Goal: Task Accomplishment & Management: Manage account settings

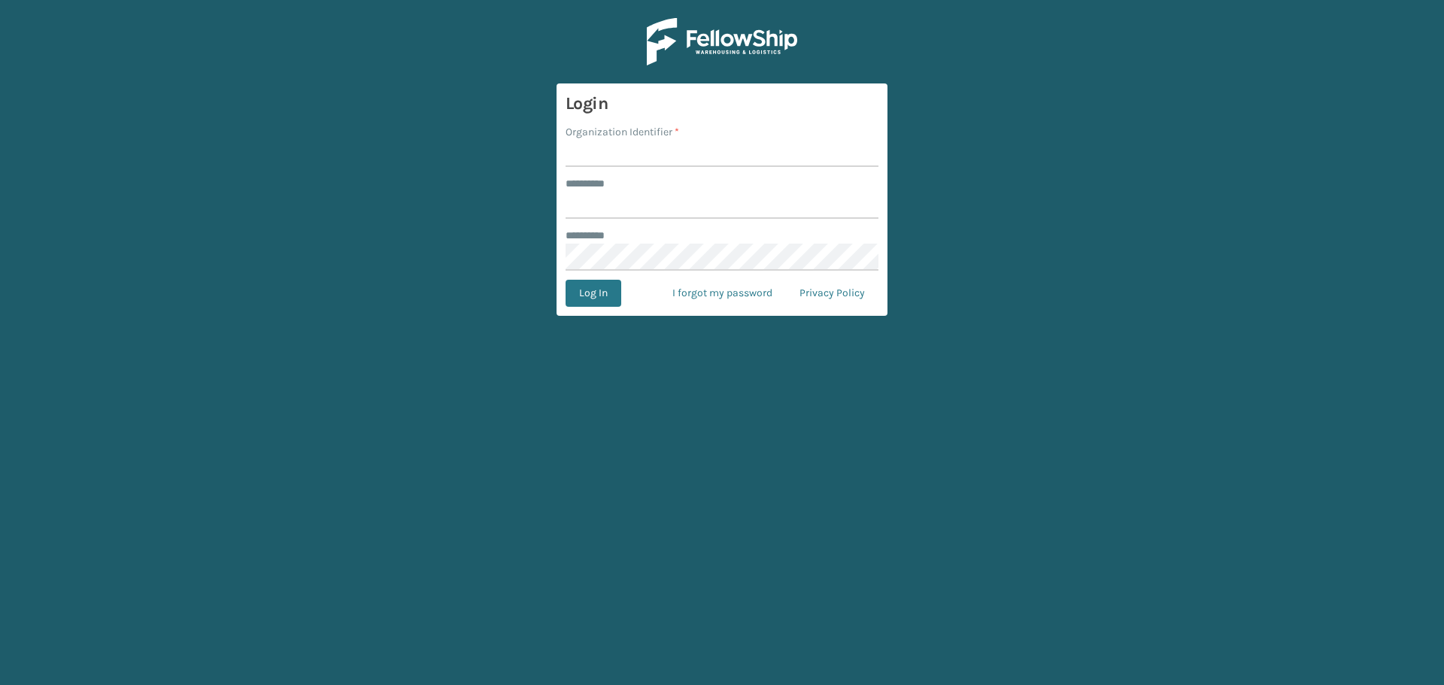
click at [641, 157] on input "Organization Identifier *" at bounding box center [722, 153] width 313 height 27
type input "superadminorganization"
click at [671, 202] on input "******** *" at bounding box center [722, 205] width 313 height 27
click at [673, 214] on input "******** *" at bounding box center [722, 205] width 313 height 27
type input "*********"
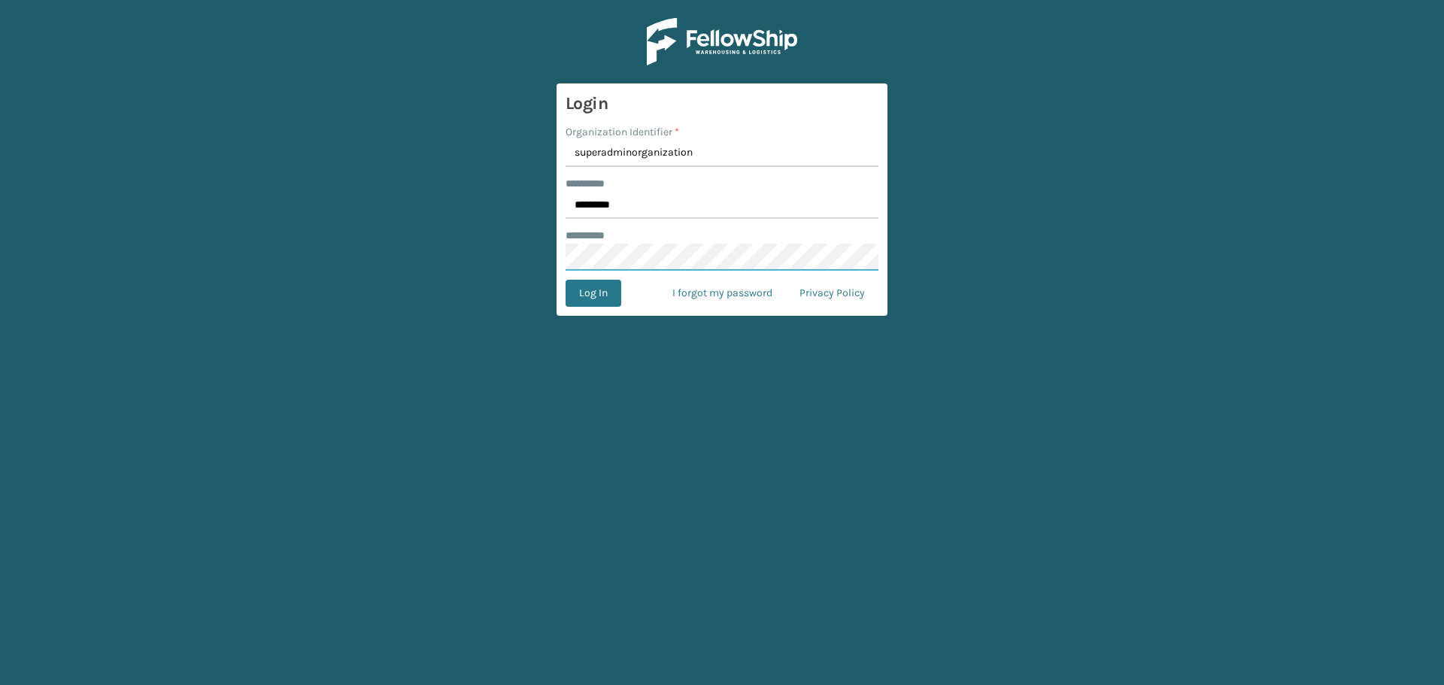
click at [566, 280] on button "Log In" at bounding box center [594, 293] width 56 height 27
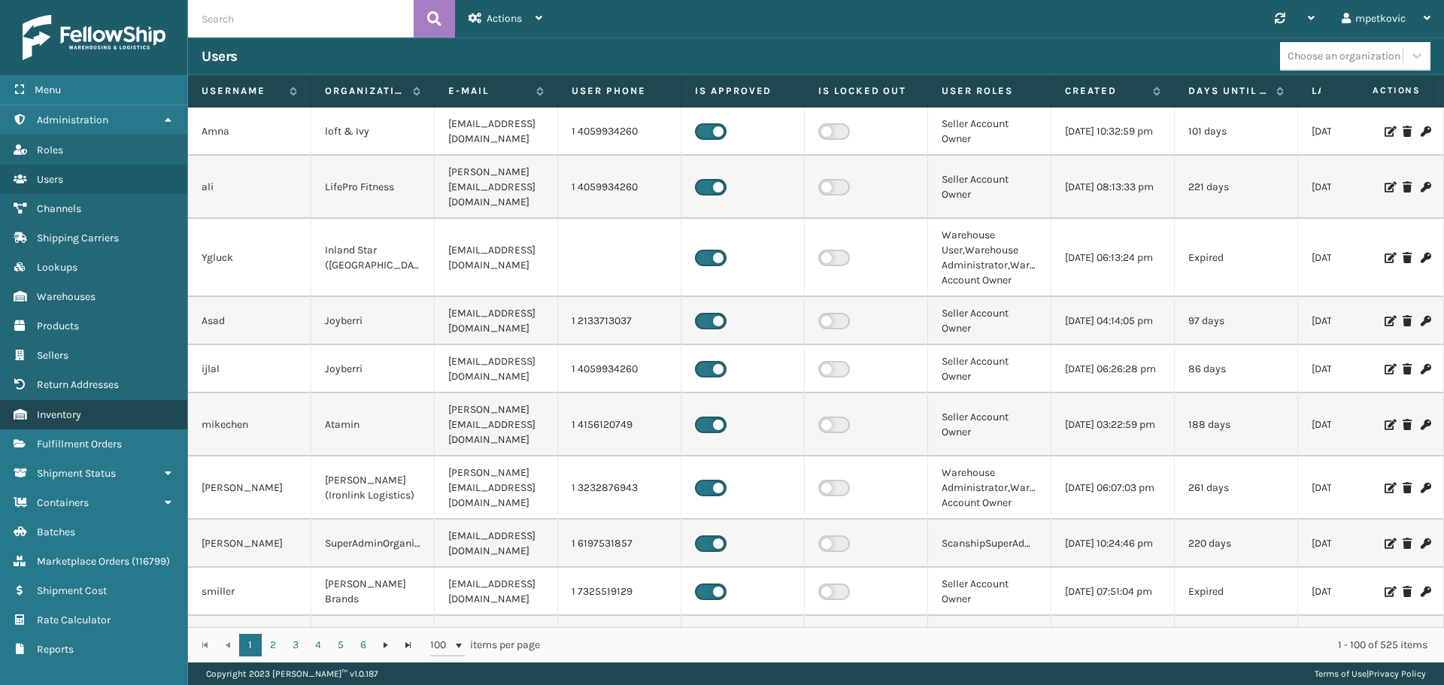
click at [101, 441] on span "Fulfillment Orders" at bounding box center [79, 444] width 85 height 13
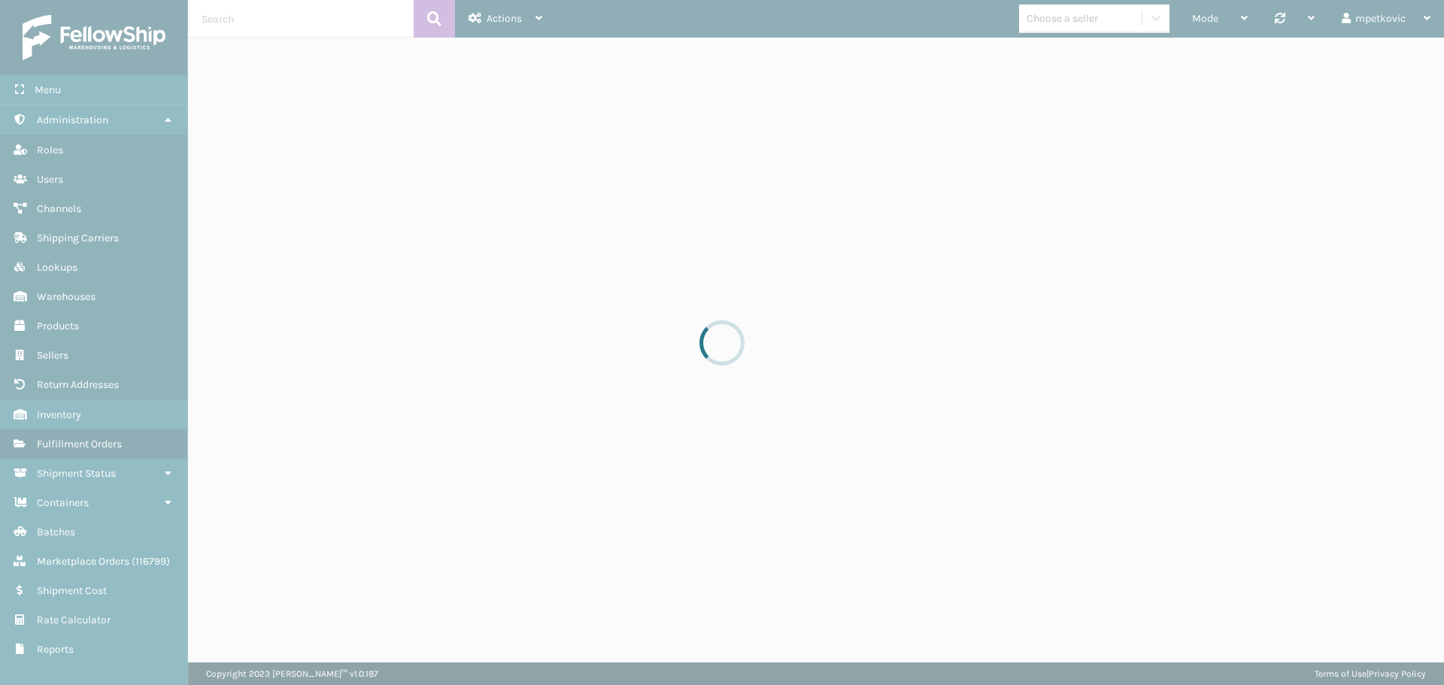
click at [338, 20] on div at bounding box center [722, 342] width 1444 height 685
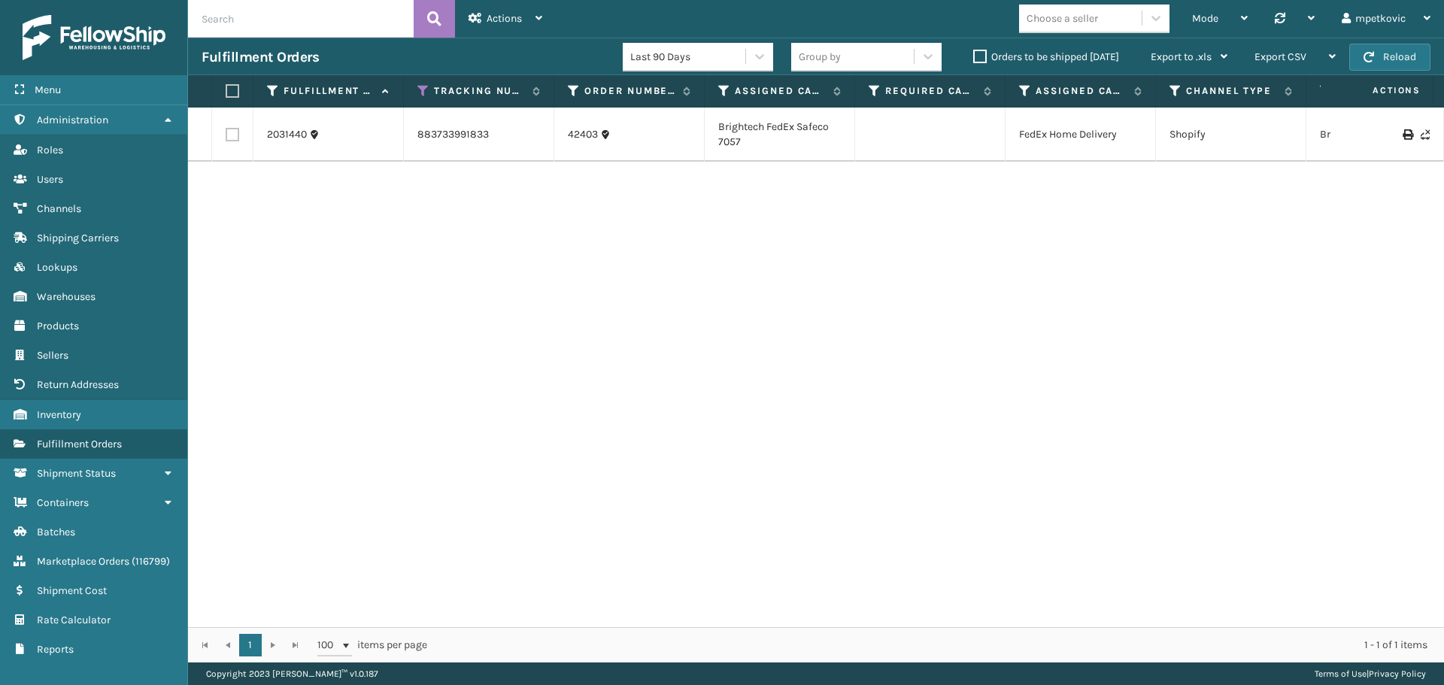
click at [1009, 55] on label "Orders to be shipped [DATE]" at bounding box center [1046, 56] width 146 height 13
click at [974, 55] on input "Orders to be shipped [DATE]" at bounding box center [973, 53] width 1 height 10
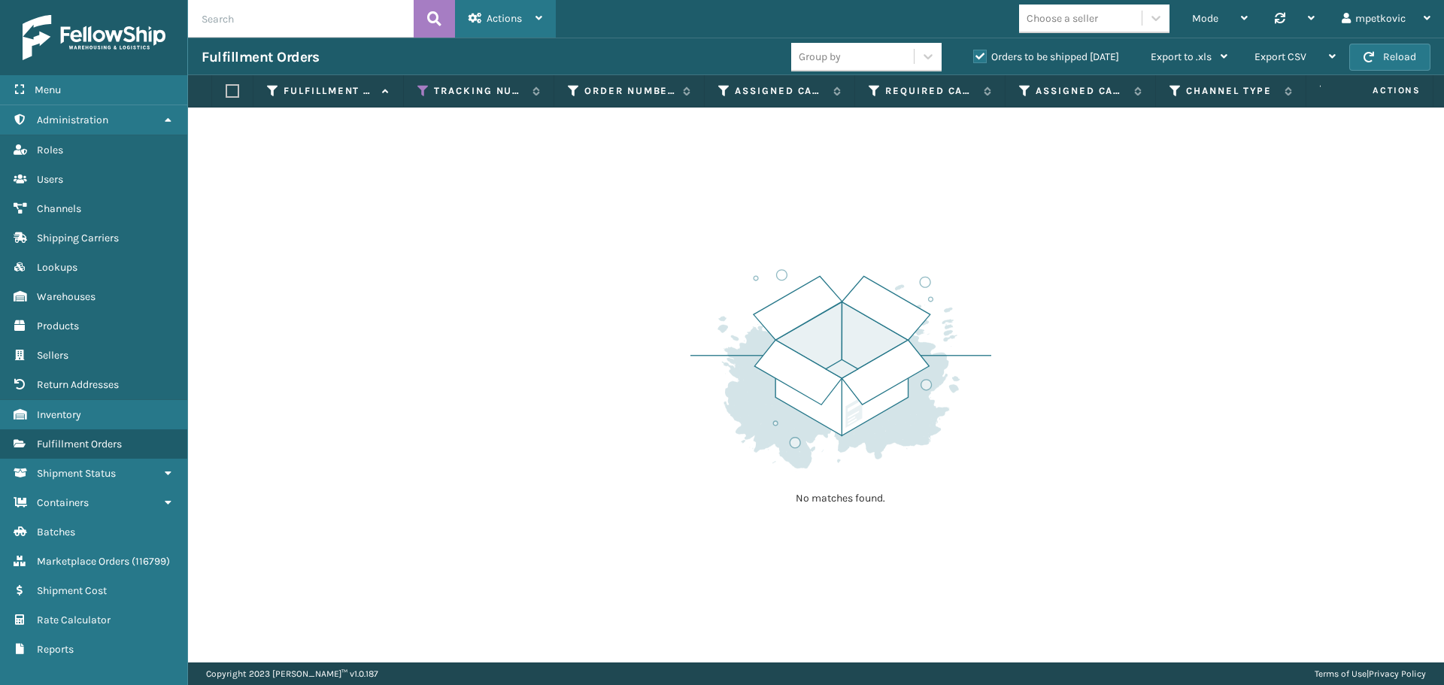
click at [515, 23] on span "Actions" at bounding box center [504, 18] width 35 height 13
drag, startPoint x: 376, startPoint y: 187, endPoint x: 405, endPoint y: 116, distance: 77.0
click at [377, 186] on div "No matches found." at bounding box center [816, 385] width 1256 height 555
drag, startPoint x: 422, startPoint y: 87, endPoint x: 430, endPoint y: 147, distance: 60.0
click at [422, 87] on icon at bounding box center [423, 91] width 12 height 14
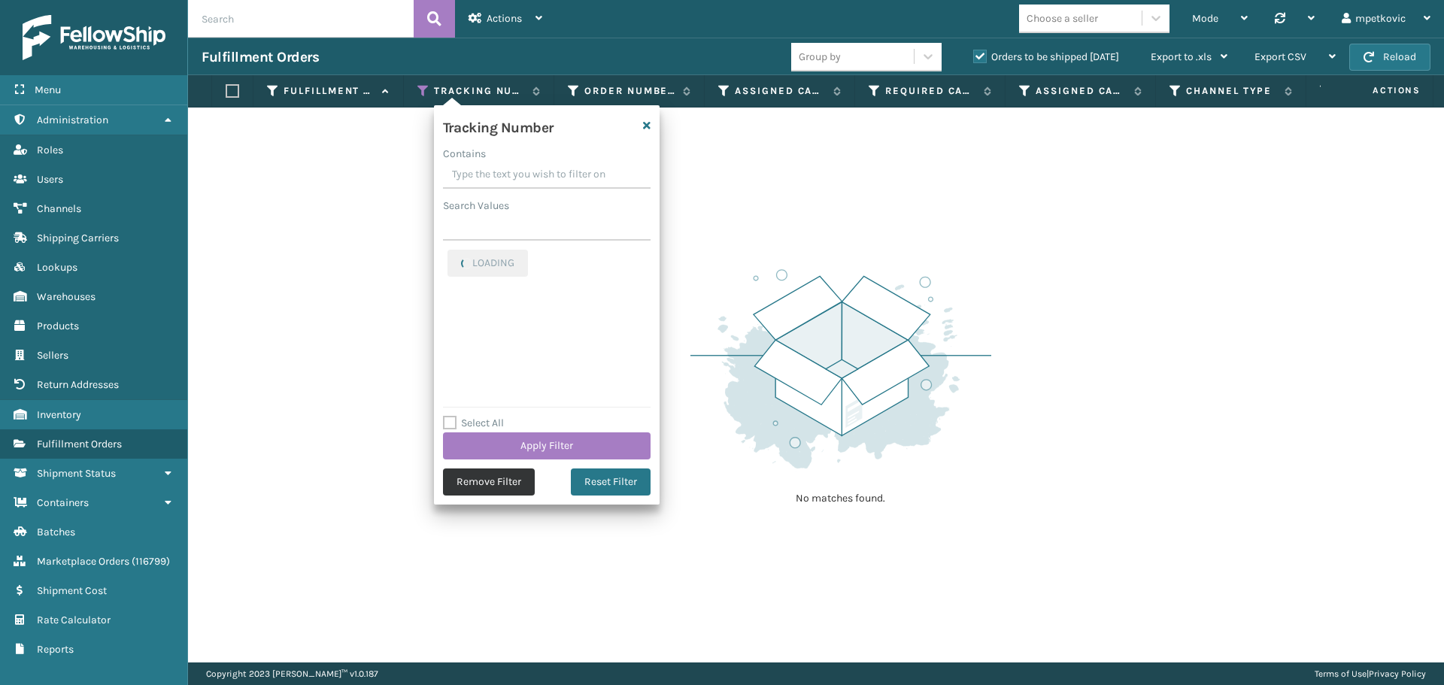
click at [511, 484] on button "Remove Filter" at bounding box center [489, 482] width 92 height 27
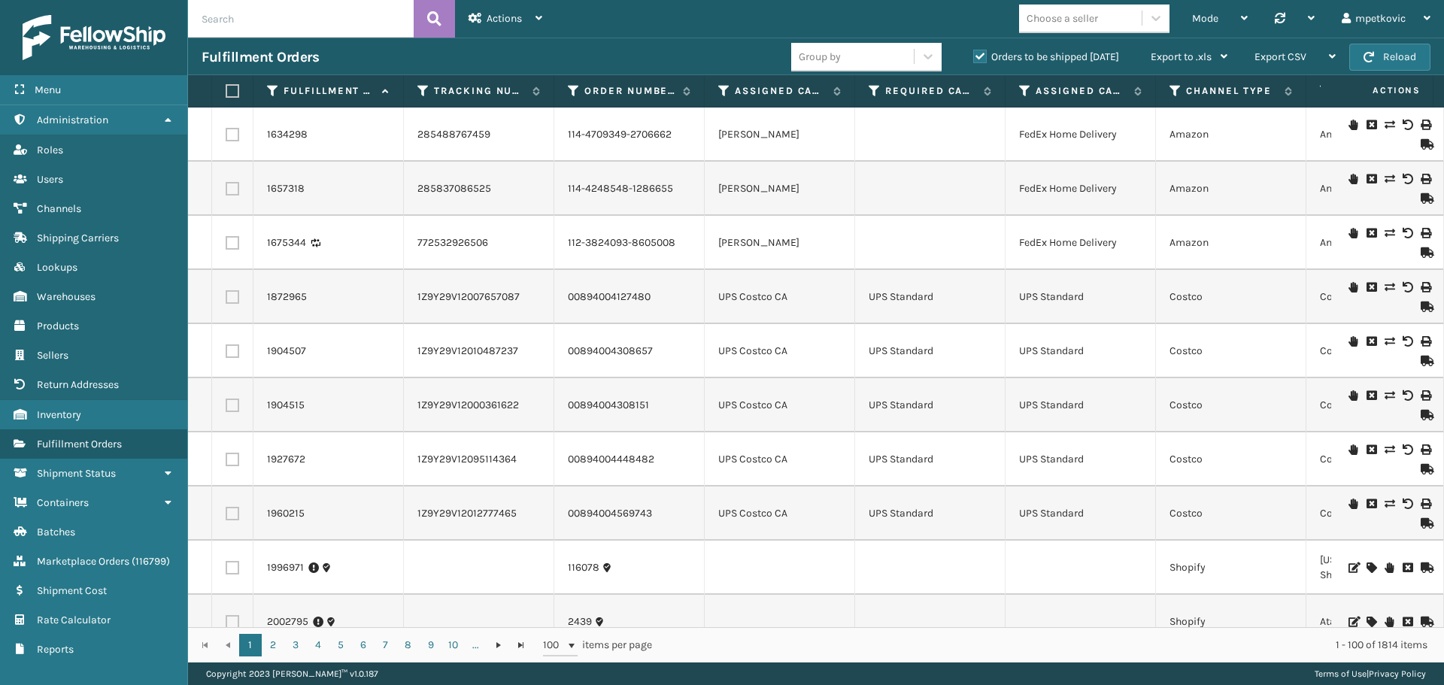
click at [321, 24] on input "text" at bounding box center [301, 19] width 226 height 38
paste input "1917388"
type input "1917388"
click at [424, 19] on button at bounding box center [434, 19] width 41 height 38
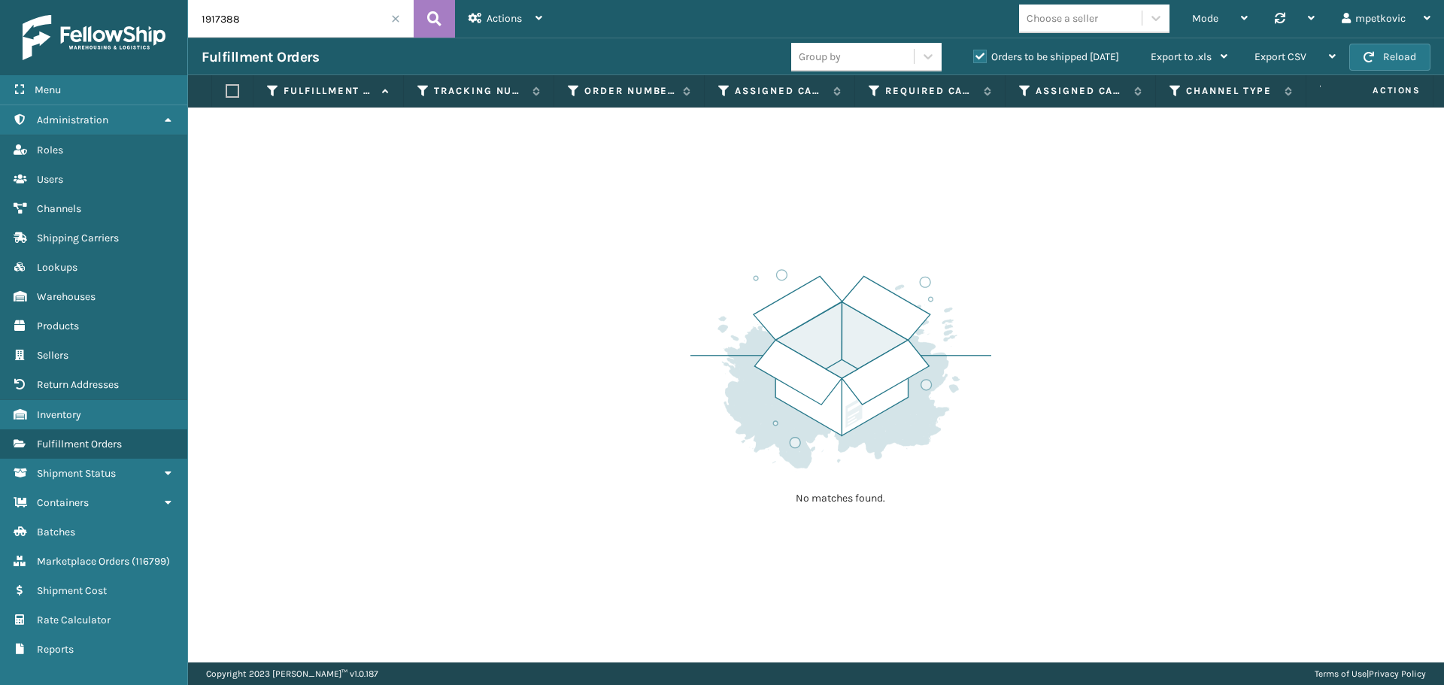
click at [1025, 54] on label "Orders to be shipped [DATE]" at bounding box center [1046, 56] width 146 height 13
click at [974, 54] on input "Orders to be shipped [DATE]" at bounding box center [973, 53] width 1 height 10
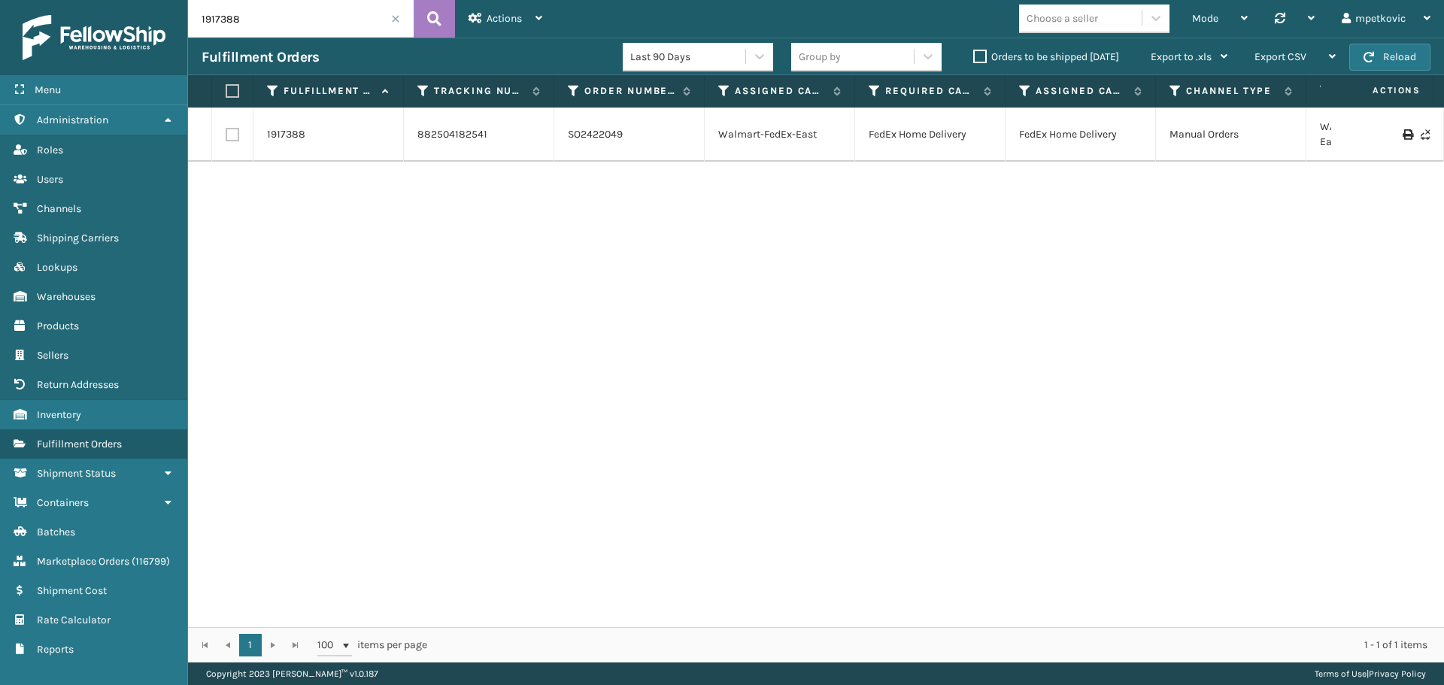
drag, startPoint x: 396, startPoint y: 179, endPoint x: 314, endPoint y: 180, distance: 81.2
click at [391, 180] on div "1917388 882504182541 SO2422049 Walmart-FedEx-East FedEx Home Delivery FedEx Hom…" at bounding box center [816, 368] width 1256 height 520
click at [287, 124] on td "1917388" at bounding box center [329, 135] width 150 height 54
click at [279, 132] on link "1917388" at bounding box center [286, 134] width 38 height 15
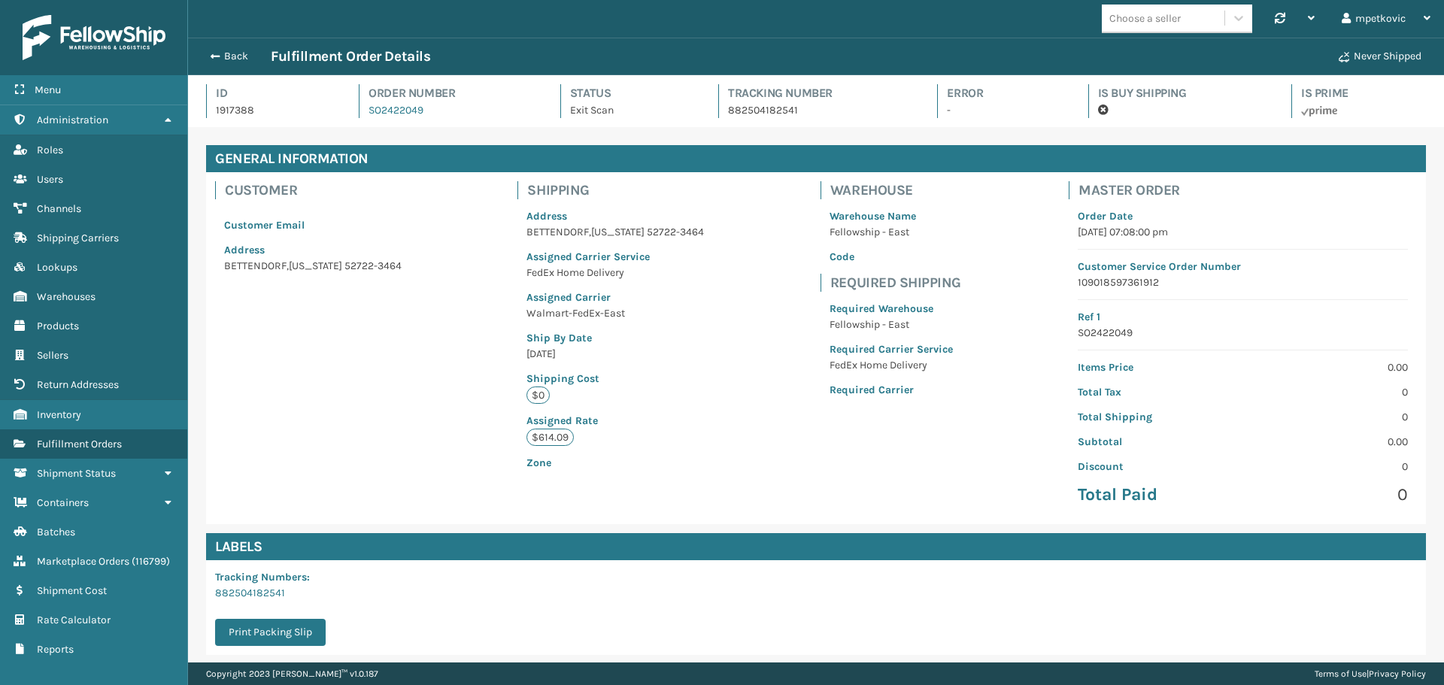
scroll to position [36, 1256]
click at [731, 468] on div "Customer Customer Email Address [GEOGRAPHIC_DATA][US_STATE]-3464 Shipping Addre…" at bounding box center [816, 348] width 1220 height 352
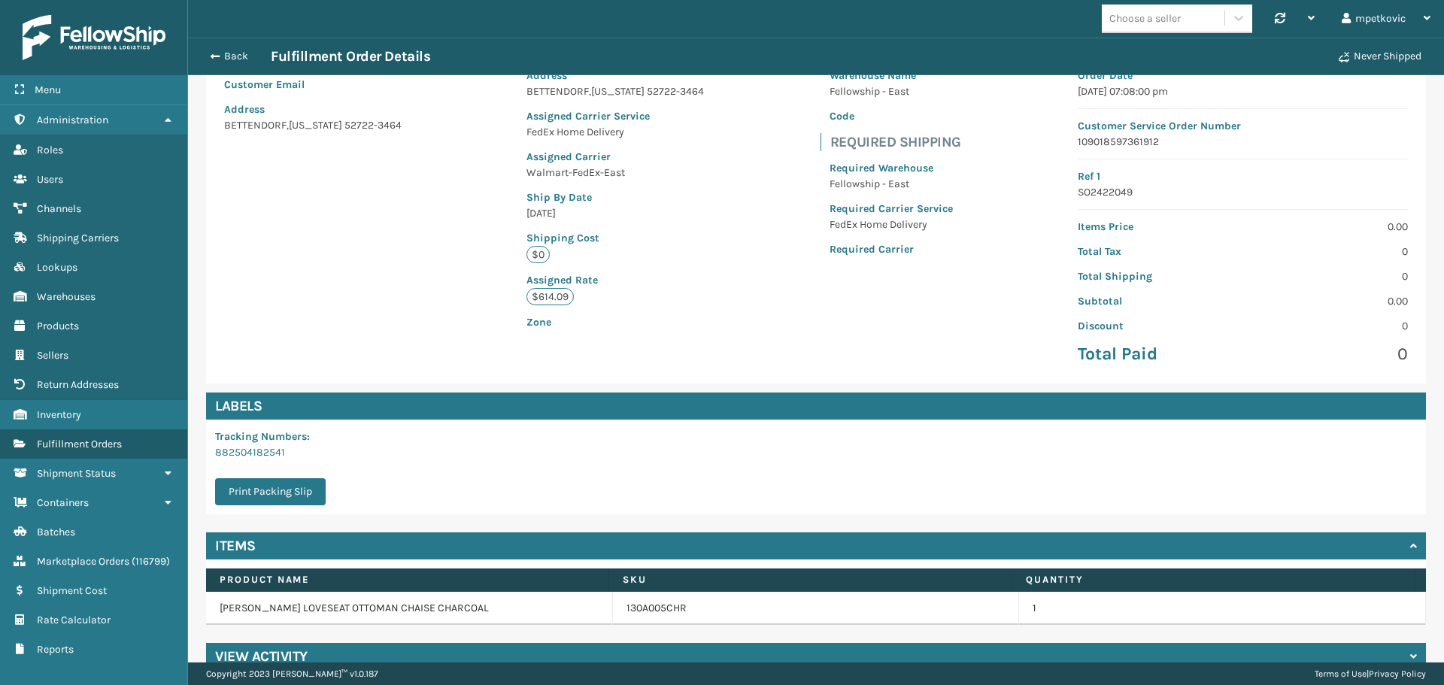
scroll to position [0, 0]
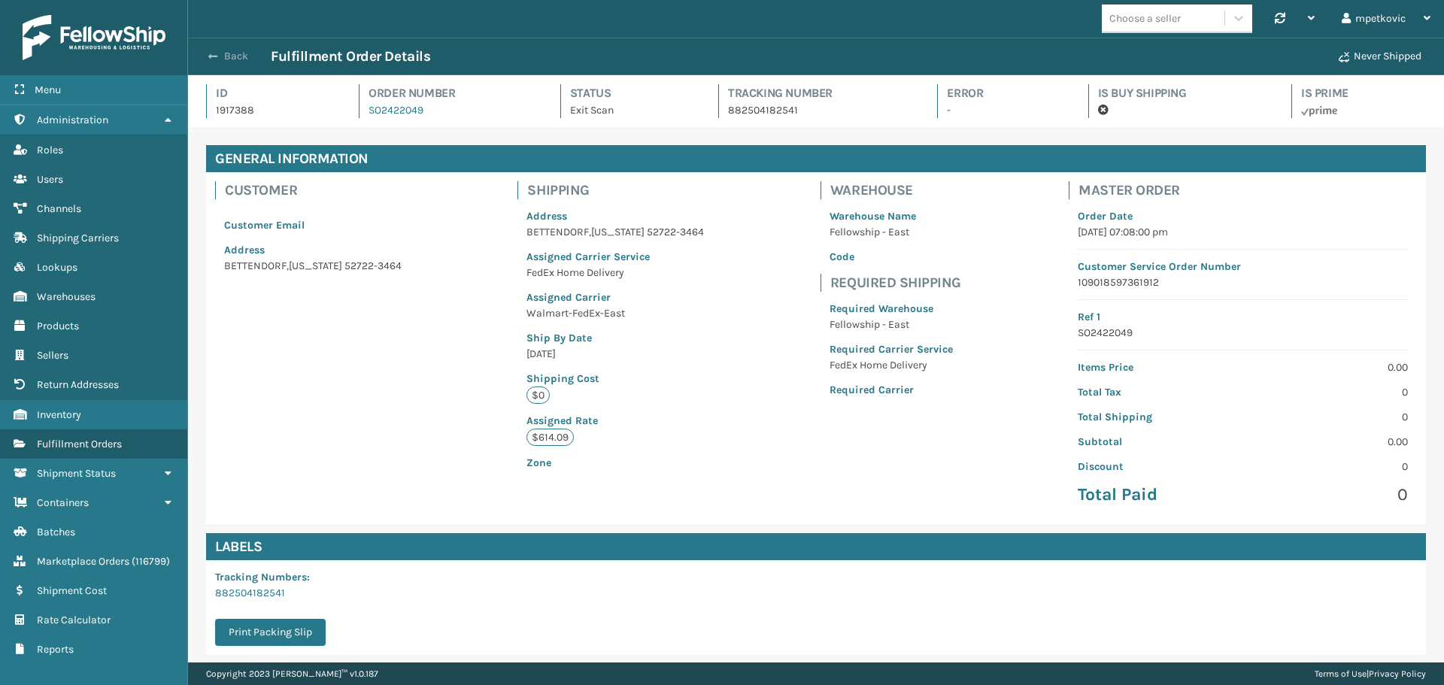
click at [233, 53] on button "Back" at bounding box center [236, 57] width 69 height 14
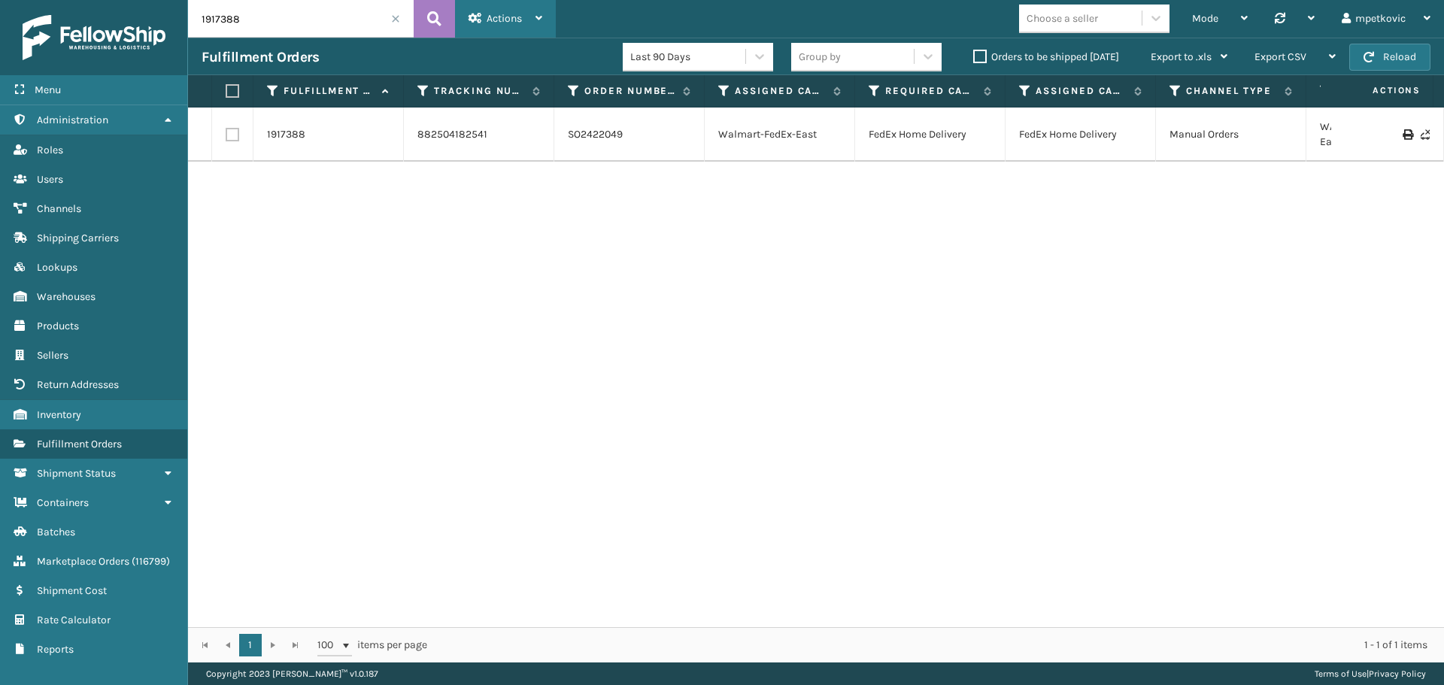
click at [476, 20] on icon at bounding box center [476, 18] width 14 height 11
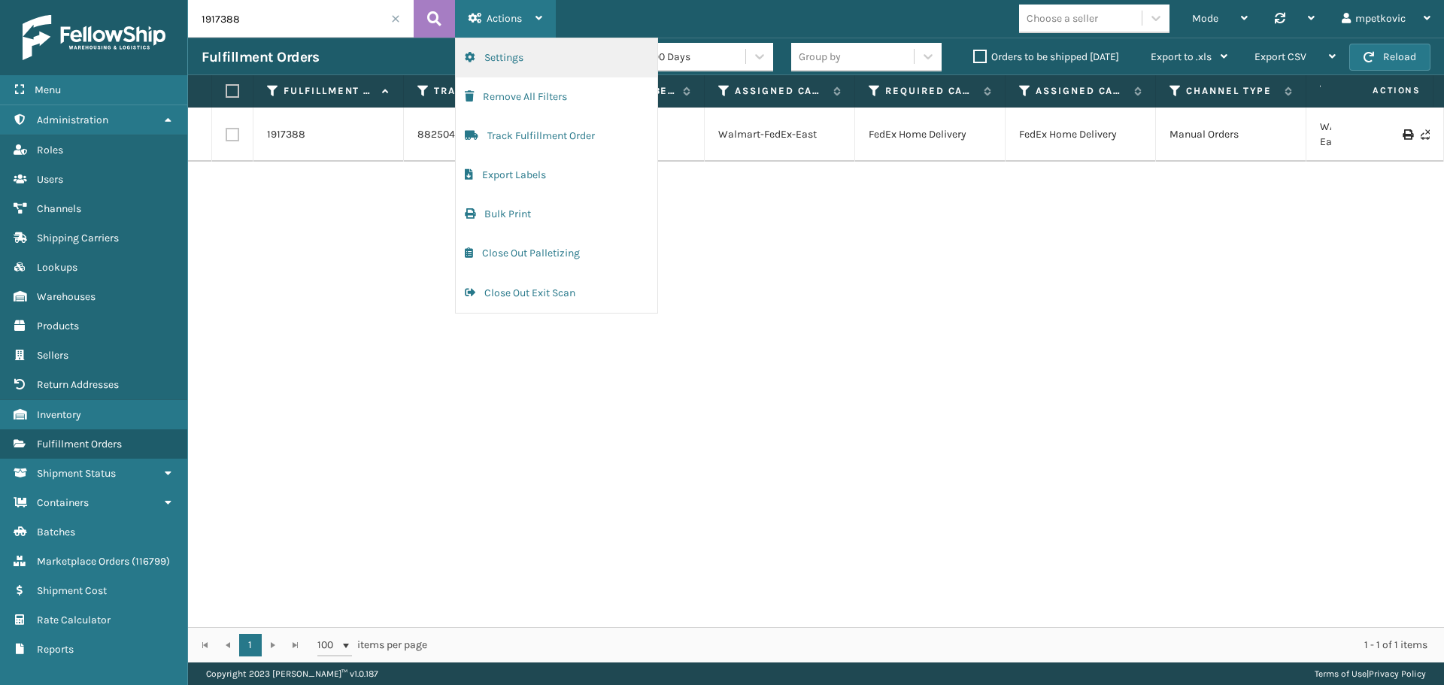
click at [551, 64] on button "Settings" at bounding box center [557, 57] width 202 height 39
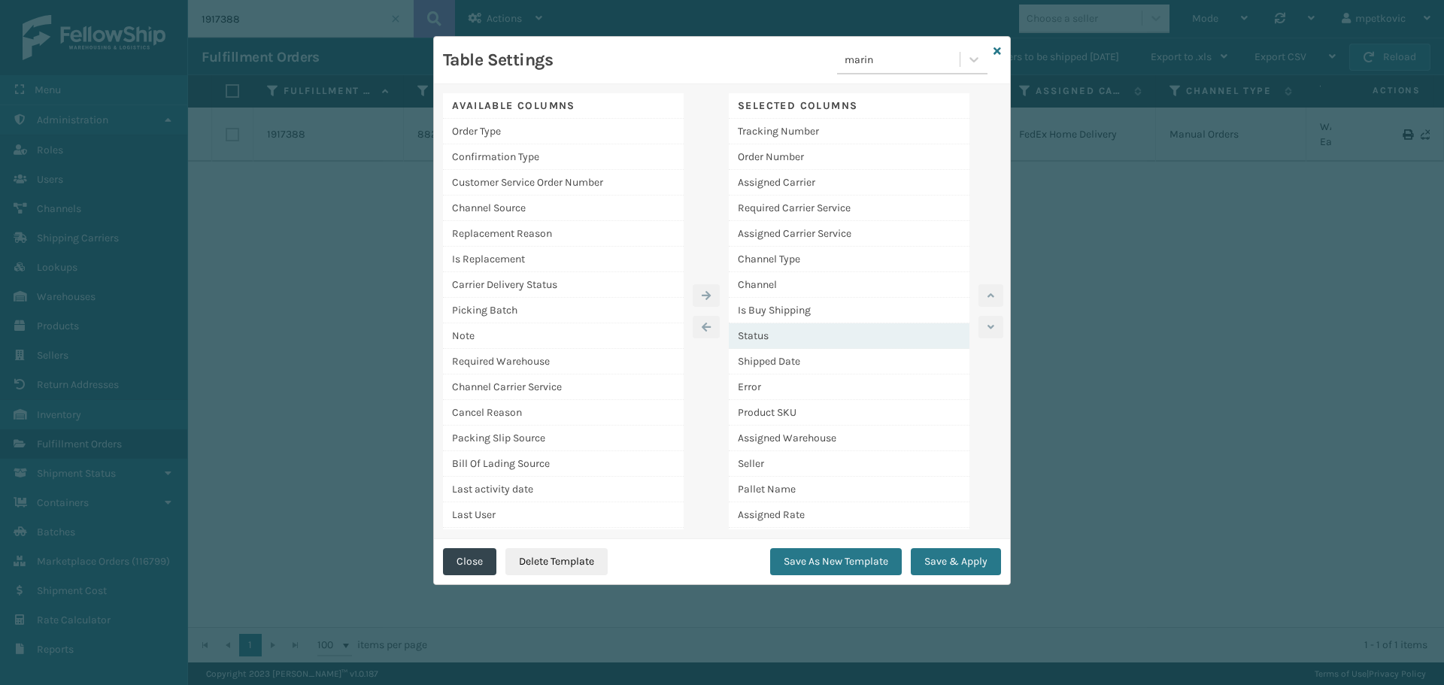
scroll to position [330, 0]
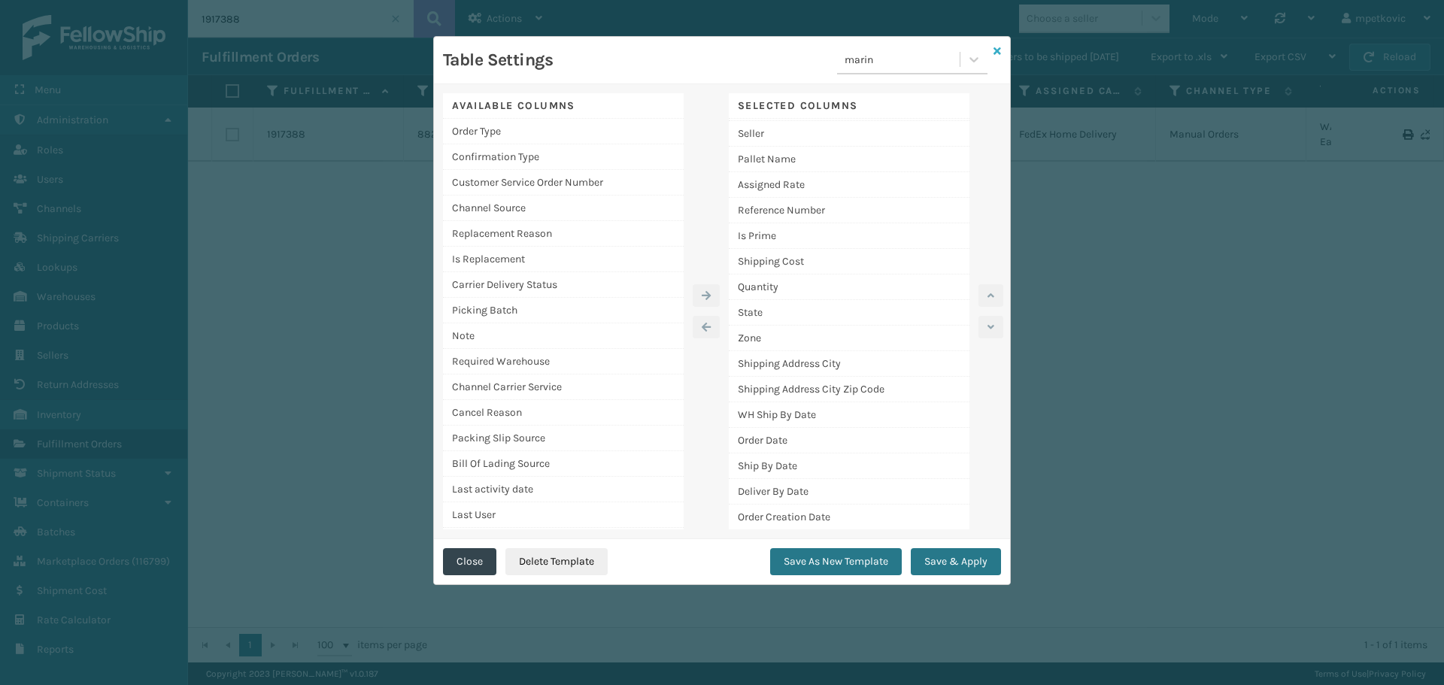
click at [999, 51] on icon at bounding box center [998, 51] width 8 height 11
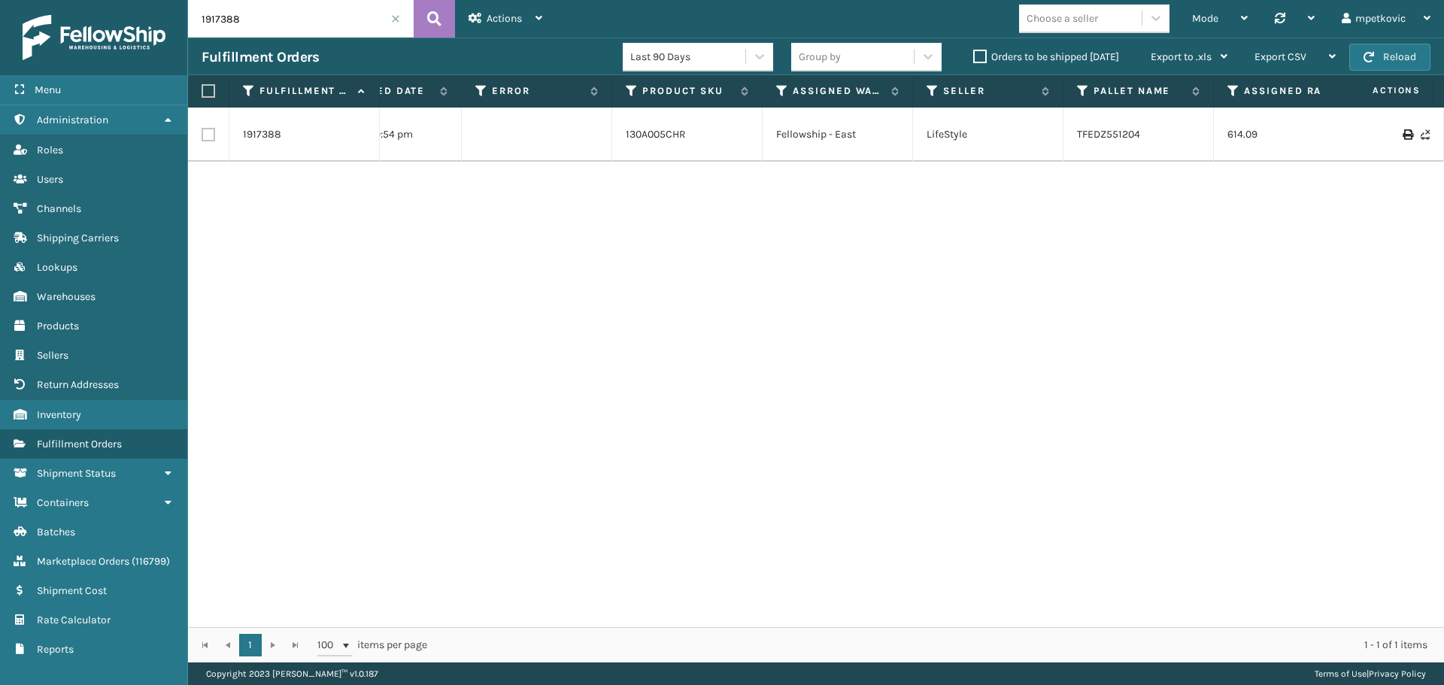
scroll to position [0, 3326]
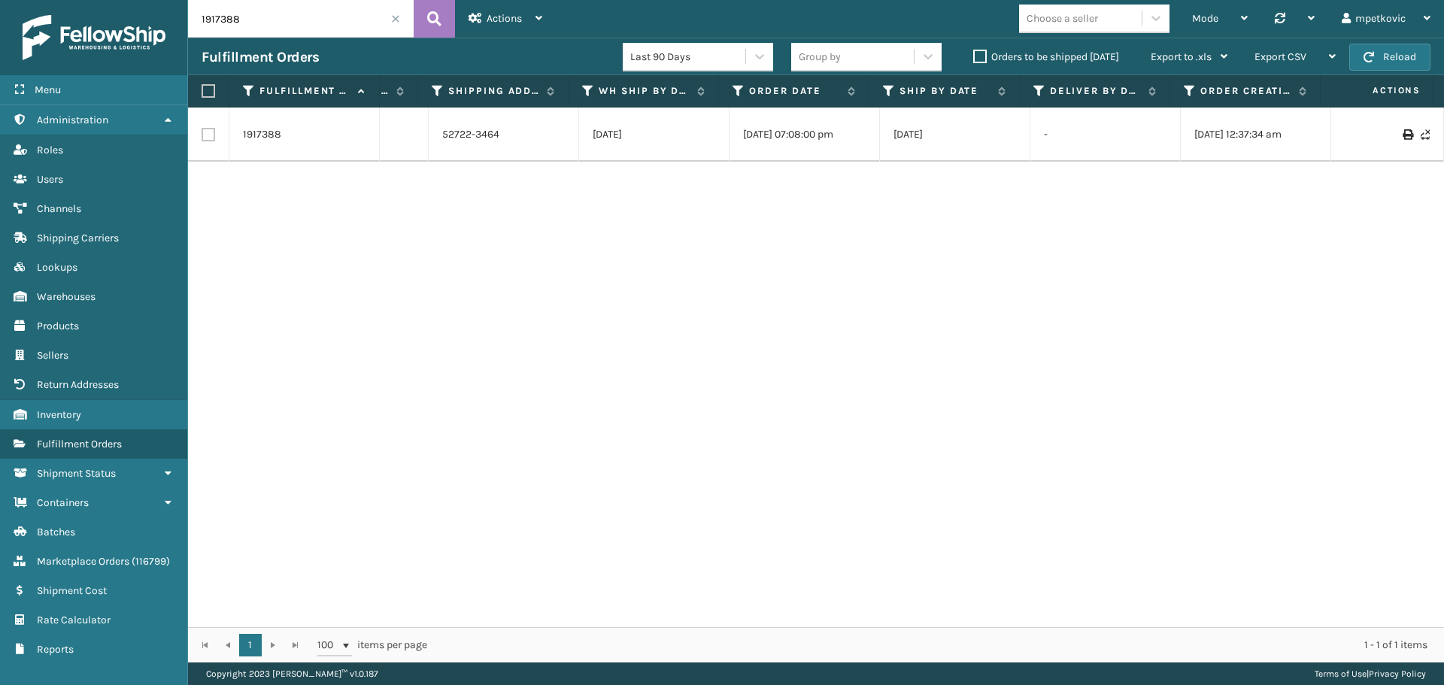
click at [1309, 418] on div "1917388 882504182541 SO2422049 Walmart-FedEx-East FedEx Home Delivery FedEx Hom…" at bounding box center [816, 368] width 1256 height 520
click at [263, 133] on link "1917388" at bounding box center [262, 134] width 38 height 15
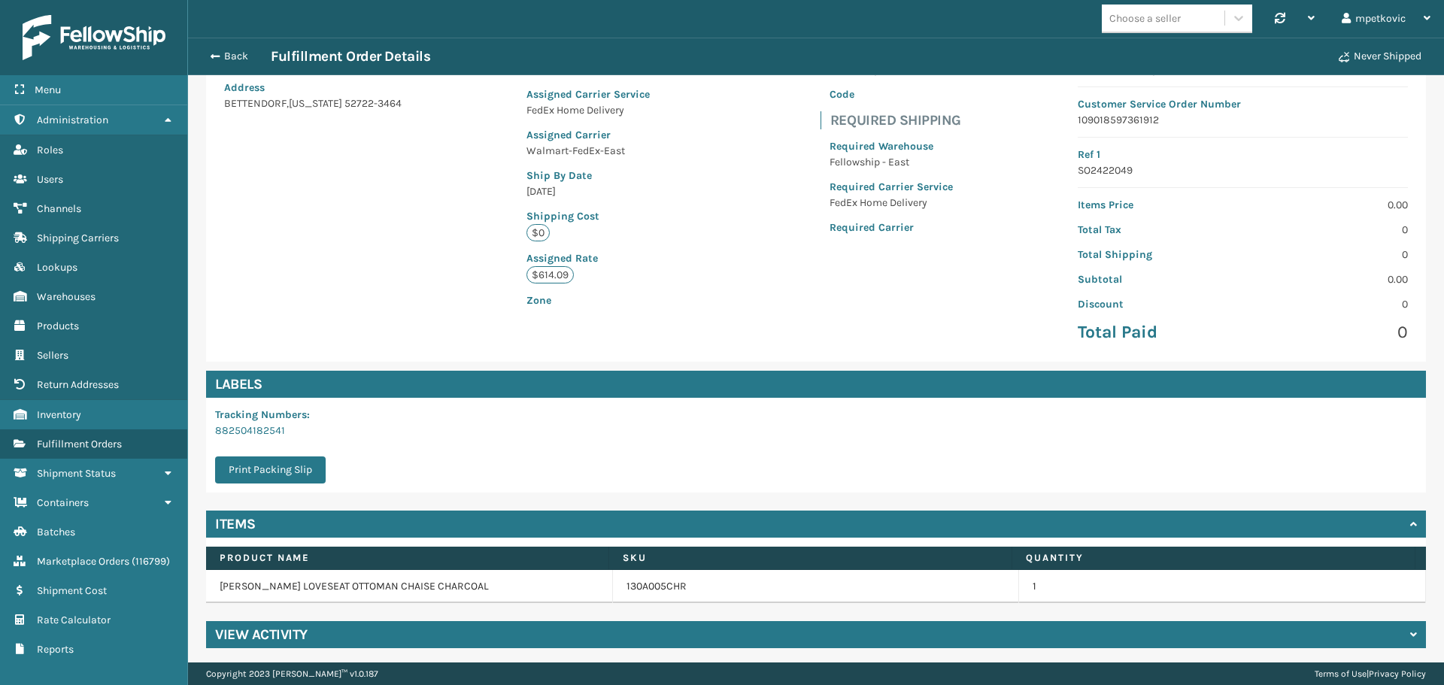
scroll to position [167, 0]
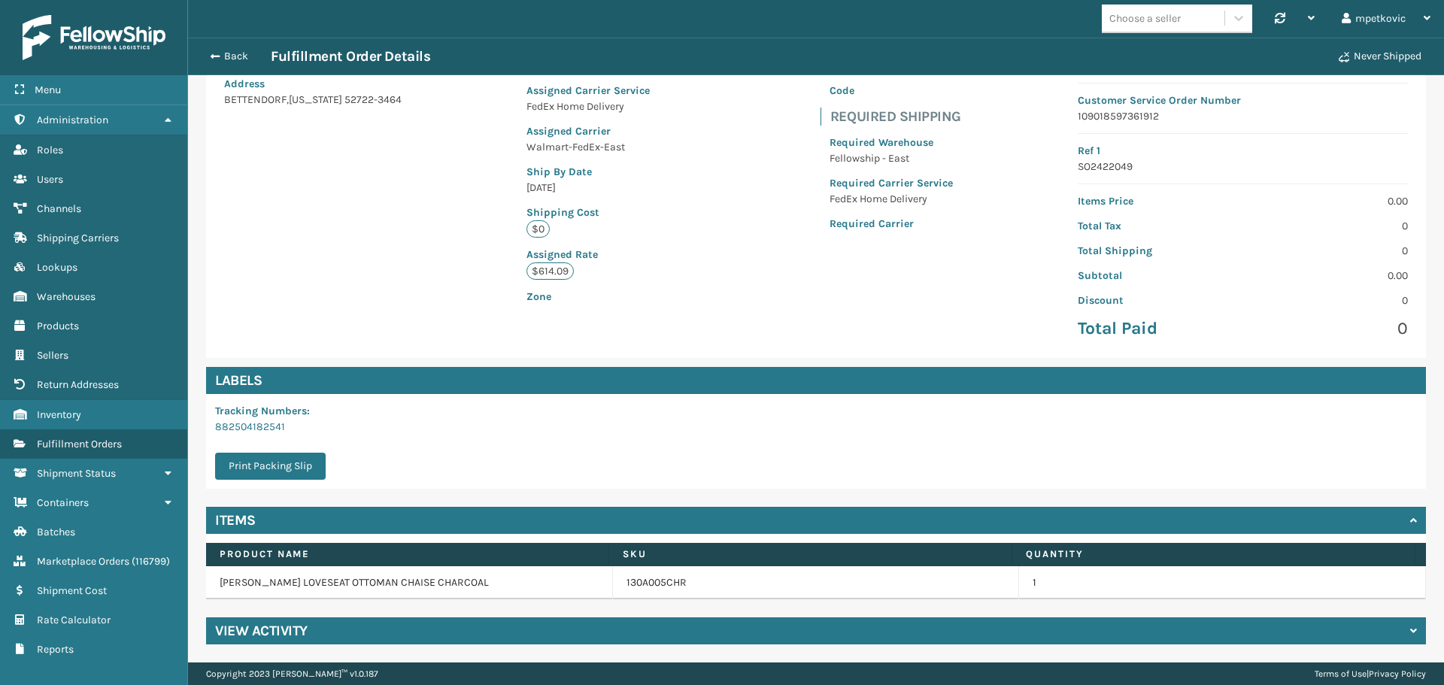
click at [357, 641] on div "View Activity" at bounding box center [816, 631] width 1220 height 27
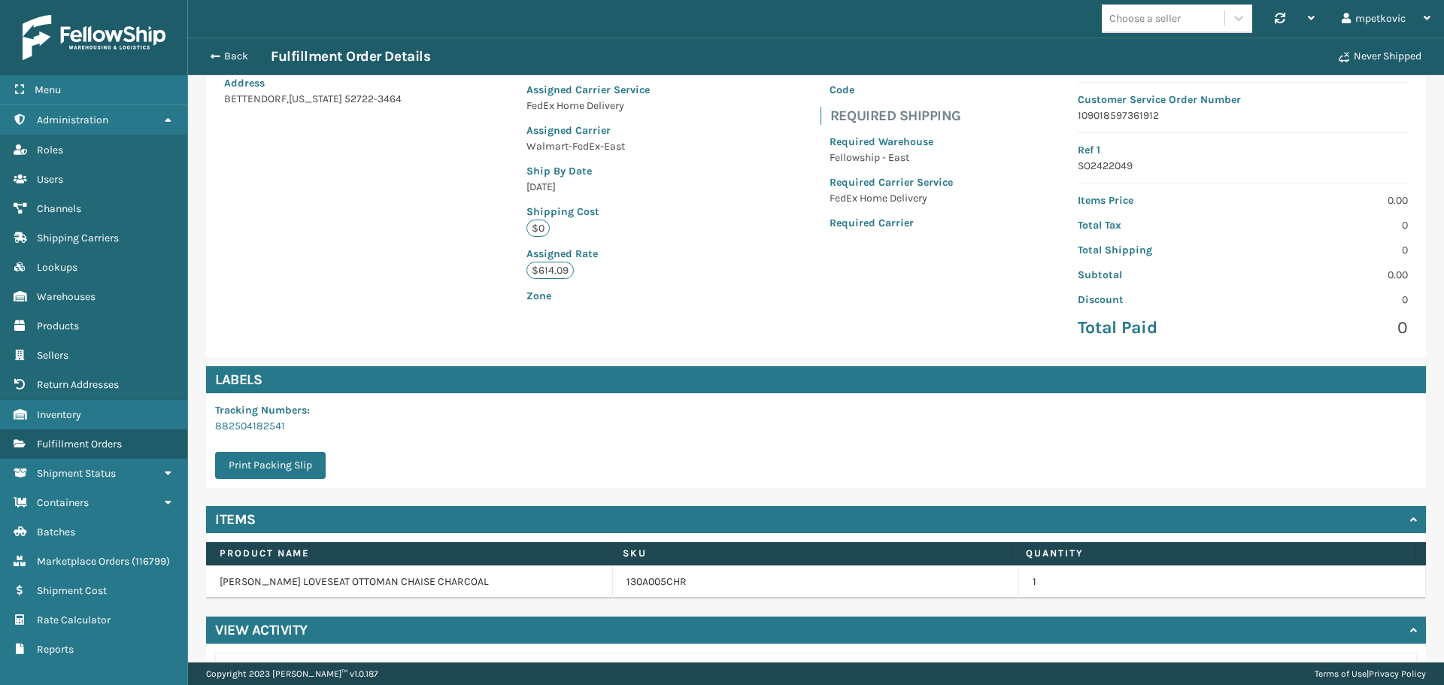
click at [371, 289] on div "Customer Customer Email Address [GEOGRAPHIC_DATA][US_STATE]-3464 Shipping Addre…" at bounding box center [816, 181] width 1220 height 352
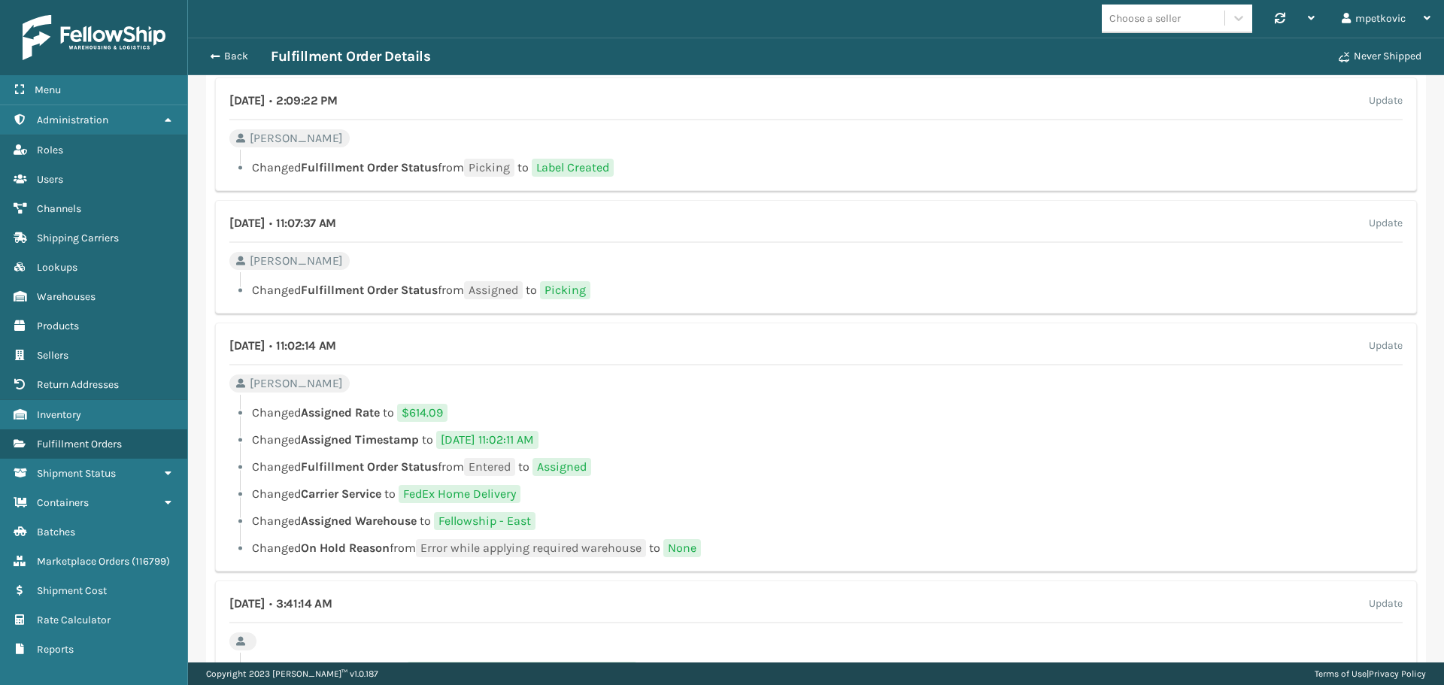
scroll to position [1056, 0]
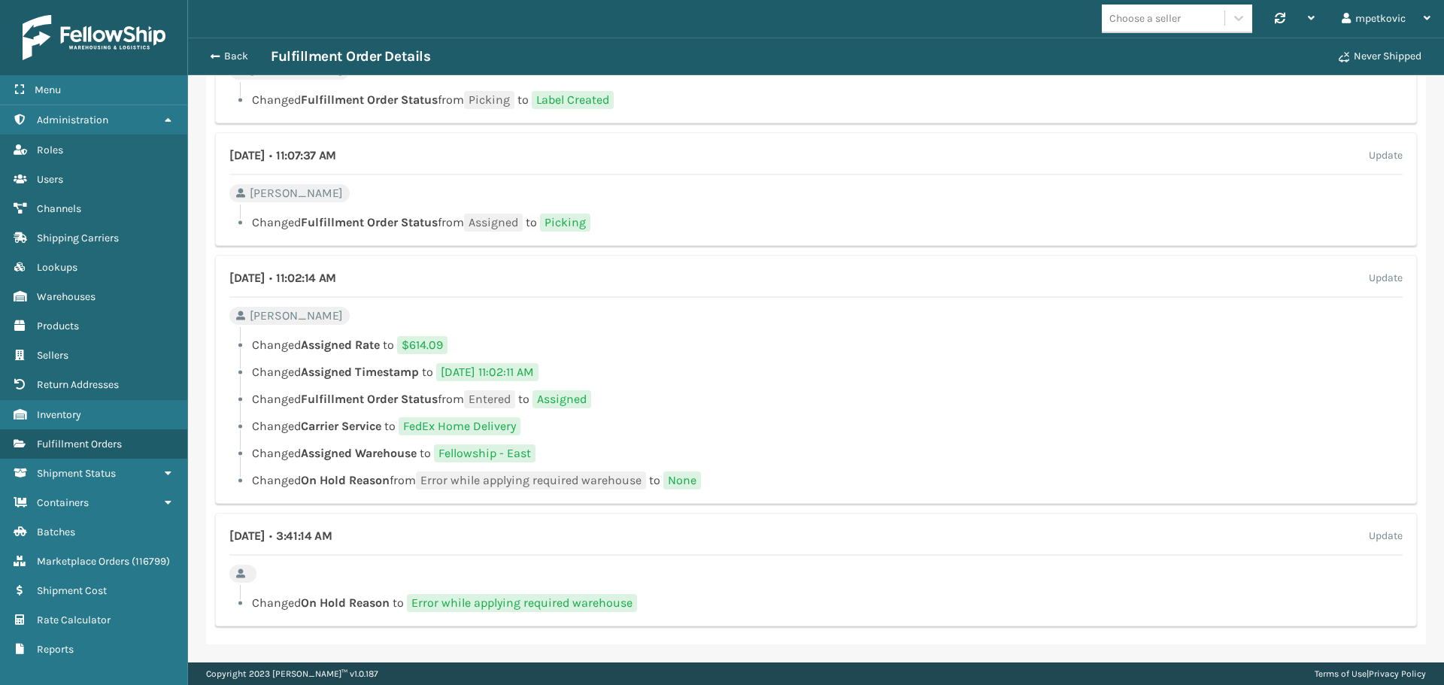
drag, startPoint x: 861, startPoint y: 408, endPoint x: 849, endPoint y: 387, distance: 24.3
click at [860, 407] on ul "Changed Assigned Rate to $614.09 Changed Assigned Timestamp to [DATE] 11:02:11 …" at bounding box center [815, 412] width 1173 height 153
click at [800, 343] on li "Changed Assigned Rate to $614.09" at bounding box center [815, 345] width 1173 height 18
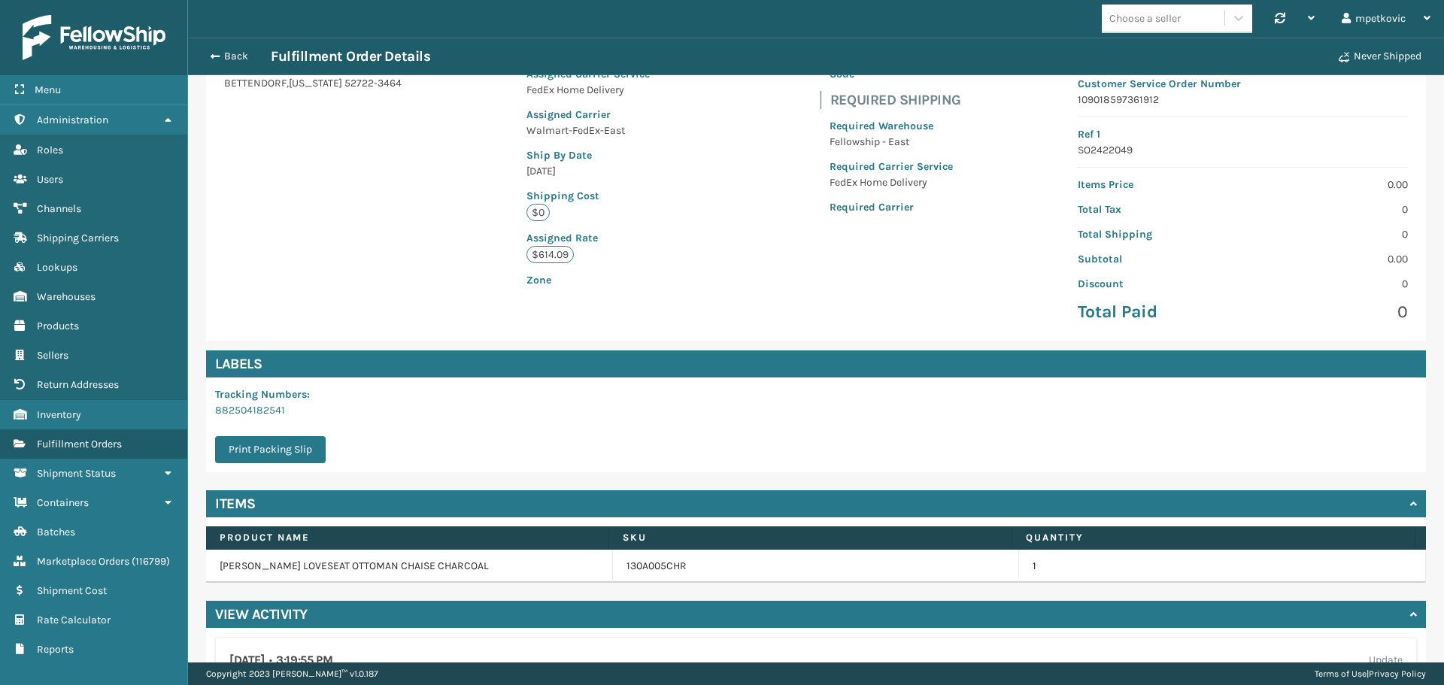
scroll to position [0, 0]
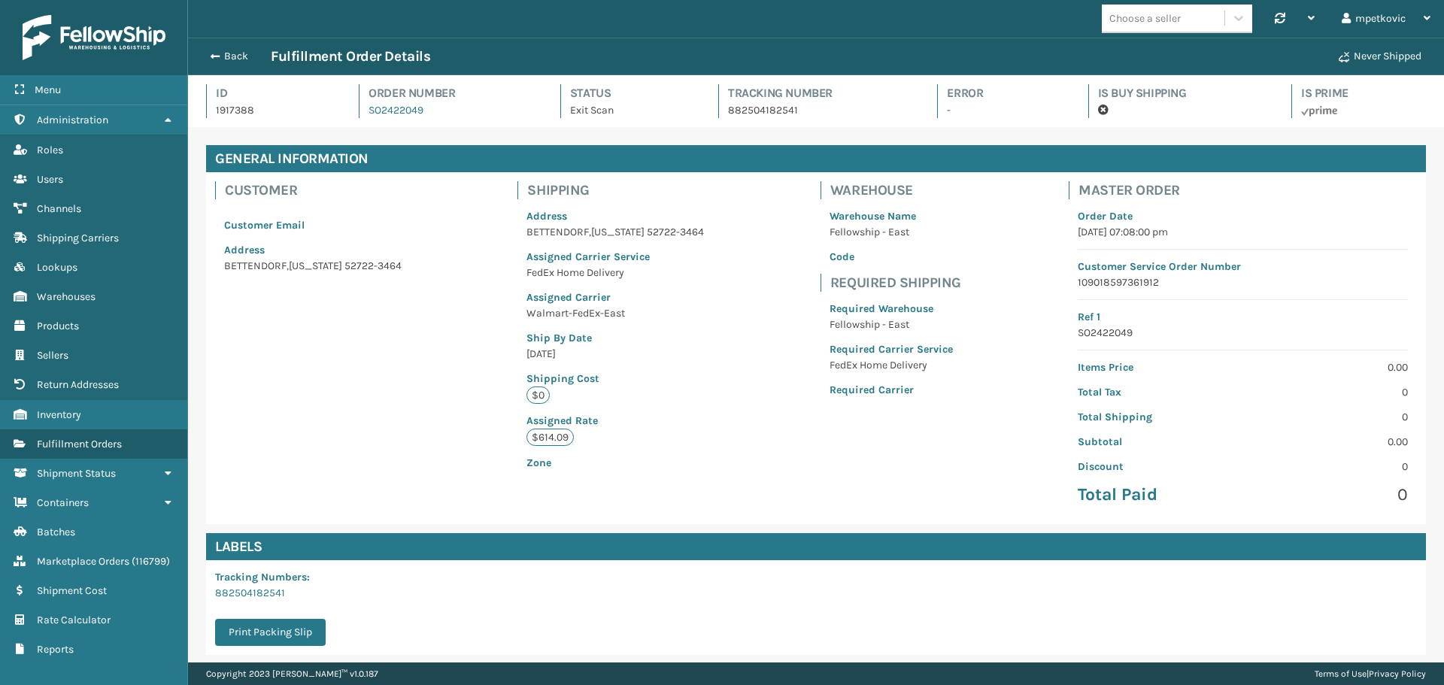
click at [417, 234] on div "Customer Customer Email Address [GEOGRAPHIC_DATA][US_STATE]-3464 Shipping Addre…" at bounding box center [816, 348] width 1220 height 352
click at [718, 371] on div "Customer Customer Email Address [GEOGRAPHIC_DATA][US_STATE]-3464 Shipping Addre…" at bounding box center [816, 348] width 1220 height 352
click at [615, 337] on p "Ship By Date" at bounding box center [616, 338] width 178 height 16
click at [536, 331] on p "Ship By Date" at bounding box center [616, 338] width 178 height 16
click at [530, 323] on div "Address [GEOGRAPHIC_DATA][US_STATE]-3464 Assigned Carrier Service FedEx Home De…" at bounding box center [616, 339] width 196 height 281
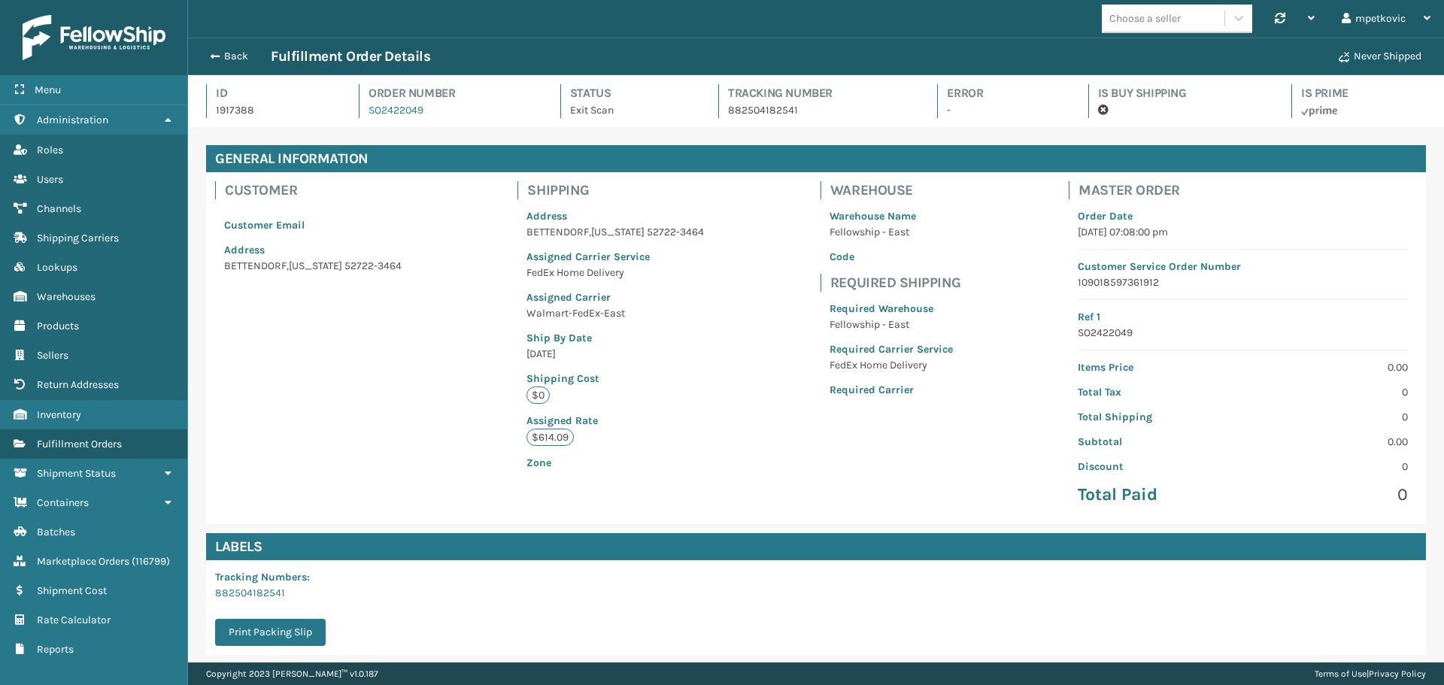
click at [509, 328] on div "Shipping Address [GEOGRAPHIC_DATA][US_STATE]-3464 Assigned Carrier Service FedE…" at bounding box center [616, 330] width 214 height 317
click at [471, 335] on div "Customer Customer Email Address [GEOGRAPHIC_DATA][US_STATE]-3464 Shipping Addre…" at bounding box center [816, 348] width 1220 height 352
click at [486, 332] on div "Customer Customer Email Address [GEOGRAPHIC_DATA][US_STATE]-3464 Shipping Addre…" at bounding box center [816, 348] width 1220 height 352
click at [447, 332] on div "Customer Customer Email Address [GEOGRAPHIC_DATA][US_STATE]-3464 Shipping Addre…" at bounding box center [816, 348] width 1220 height 352
click at [411, 345] on div "Customer Customer Email Address [GEOGRAPHIC_DATA][US_STATE]-3464 Shipping Addre…" at bounding box center [816, 348] width 1220 height 352
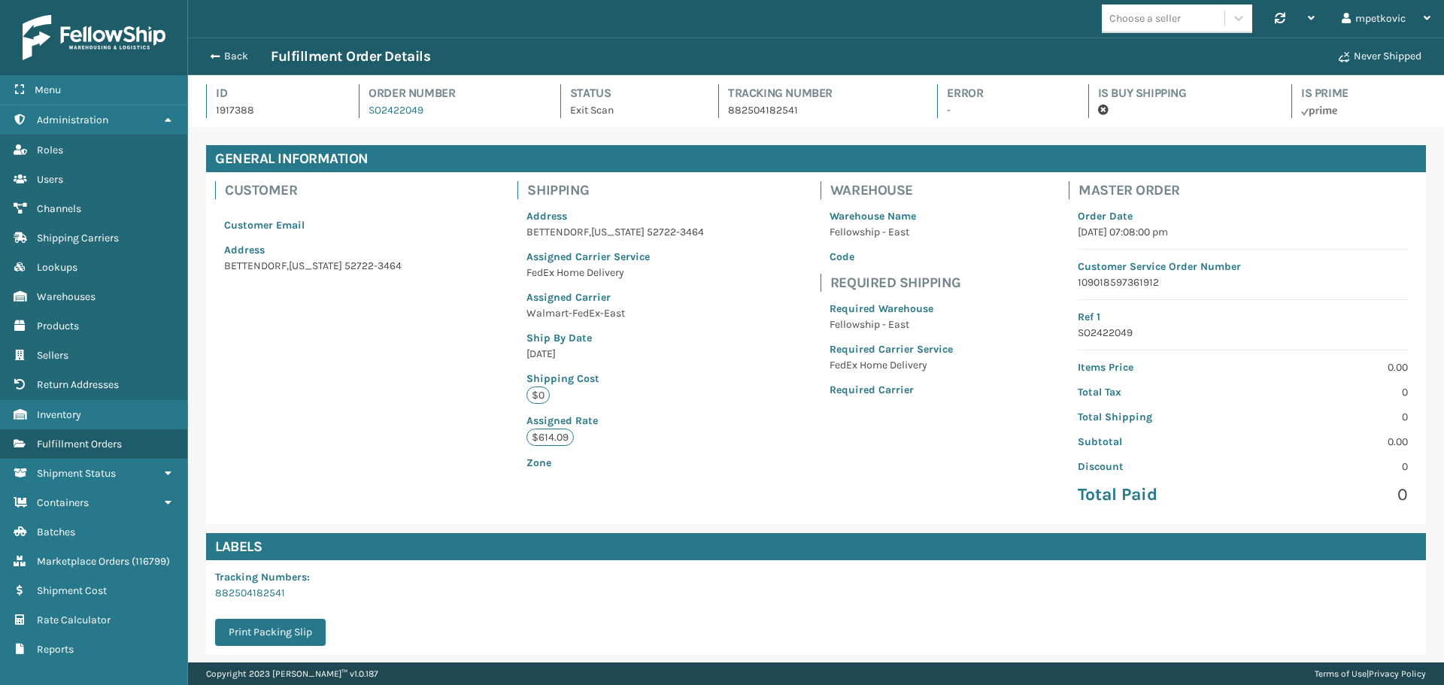
click at [451, 345] on div "Customer Customer Email Address [GEOGRAPHIC_DATA][US_STATE]-3464 Shipping Addre…" at bounding box center [816, 348] width 1220 height 352
click at [438, 345] on div "Customer Customer Email Address [GEOGRAPHIC_DATA][US_STATE]-3464 Shipping Addre…" at bounding box center [816, 348] width 1220 height 352
click at [444, 348] on div "Customer Customer Email Address [GEOGRAPHIC_DATA][US_STATE]-3464 Shipping Addre…" at bounding box center [816, 348] width 1220 height 352
click at [443, 347] on div "Customer Customer Email Address [GEOGRAPHIC_DATA][US_STATE]-3464 Shipping Addre…" at bounding box center [816, 348] width 1220 height 352
click at [472, 353] on div "Customer Customer Email Address [GEOGRAPHIC_DATA][US_STATE]-3464 Shipping Addre…" at bounding box center [816, 348] width 1220 height 352
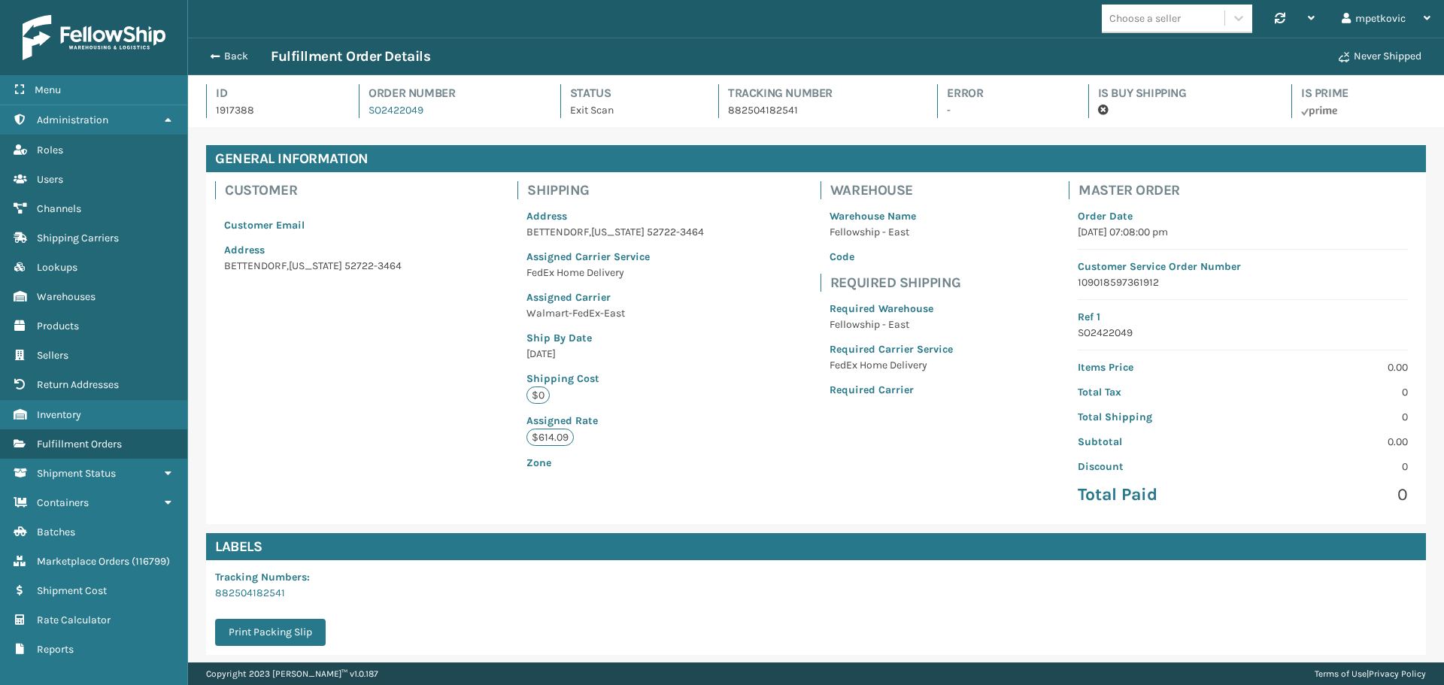
click at [445, 350] on div "Customer Customer Email Address [GEOGRAPHIC_DATA][US_STATE]-3464 Shipping Addre…" at bounding box center [816, 348] width 1220 height 352
click at [453, 332] on div "Customer Customer Email Address [GEOGRAPHIC_DATA][US_STATE]-3464 Shipping Addre…" at bounding box center [816, 348] width 1220 height 352
drag, startPoint x: 649, startPoint y: 364, endPoint x: 635, endPoint y: 357, distance: 15.8
click at [650, 363] on div "Address [GEOGRAPHIC_DATA][US_STATE]-3464 Assigned Carrier Service FedEx Home De…" at bounding box center [616, 339] width 196 height 281
click at [481, 348] on div "Customer Customer Email Address [GEOGRAPHIC_DATA][US_STATE]-3464 Shipping Addre…" at bounding box center [816, 348] width 1220 height 352
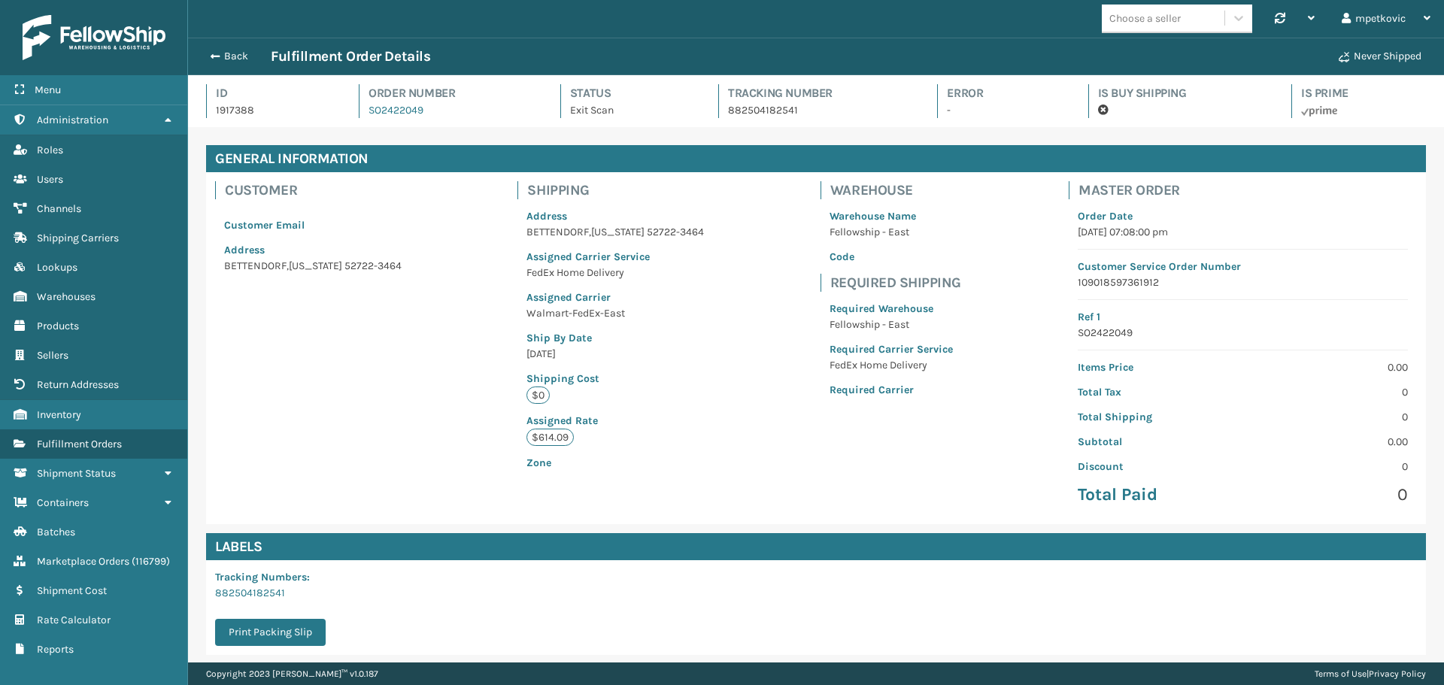
click at [669, 304] on div "Address [GEOGRAPHIC_DATA][US_STATE]-3464 Assigned Carrier Service FedEx Home De…" at bounding box center [616, 339] width 196 height 281
click at [723, 272] on div "Customer Customer Email Address [GEOGRAPHIC_DATA][US_STATE]-3464 Shipping Addre…" at bounding box center [816, 348] width 1220 height 352
click at [730, 263] on div "Customer Customer Email Address [GEOGRAPHIC_DATA][US_STATE]-3464 Shipping Addre…" at bounding box center [816, 348] width 1220 height 352
click at [735, 238] on div "Customer Customer Email Address [GEOGRAPHIC_DATA][US_STATE]-3464 Shipping Addre…" at bounding box center [816, 348] width 1220 height 352
click at [730, 220] on div "Customer Customer Email Address [GEOGRAPHIC_DATA][US_STATE]-3464 Shipping Addre…" at bounding box center [816, 348] width 1220 height 352
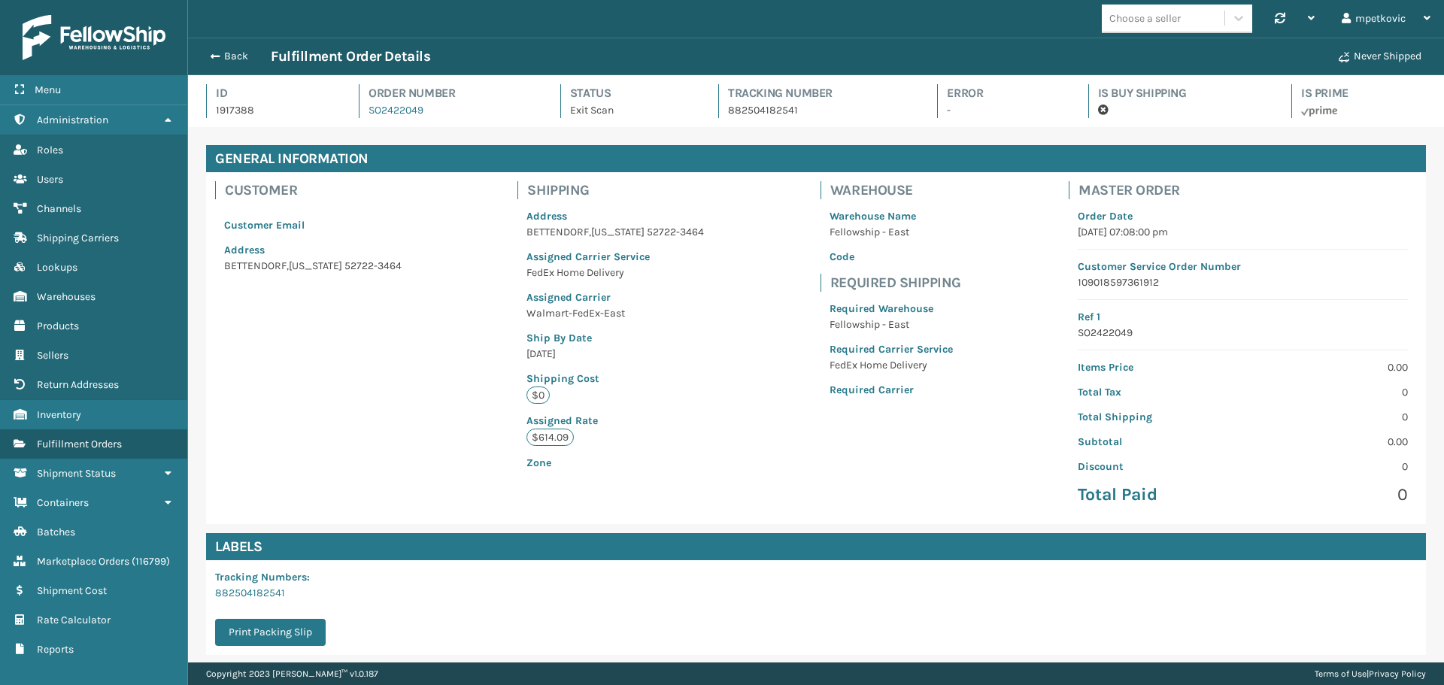
click at [729, 205] on div "Customer Customer Email Address [GEOGRAPHIC_DATA][US_STATE]-3464 Shipping Addre…" at bounding box center [816, 348] width 1220 height 352
click at [727, 188] on div "Customer Customer Email Address [GEOGRAPHIC_DATA][US_STATE]-3464 Shipping Addre…" at bounding box center [816, 348] width 1220 height 352
click at [758, 191] on div "Customer Customer Email Address [GEOGRAPHIC_DATA][US_STATE]-3464 Shipping Addre…" at bounding box center [816, 348] width 1220 height 352
click at [748, 193] on div "Customer Customer Email Address [GEOGRAPHIC_DATA][US_STATE]-3464 Shipping Addre…" at bounding box center [816, 348] width 1220 height 352
click at [812, 195] on div "Warehouse Warehouse Name Fellowship - East Code Required Shipping Required Ware…" at bounding box center [891, 303] width 159 height 262
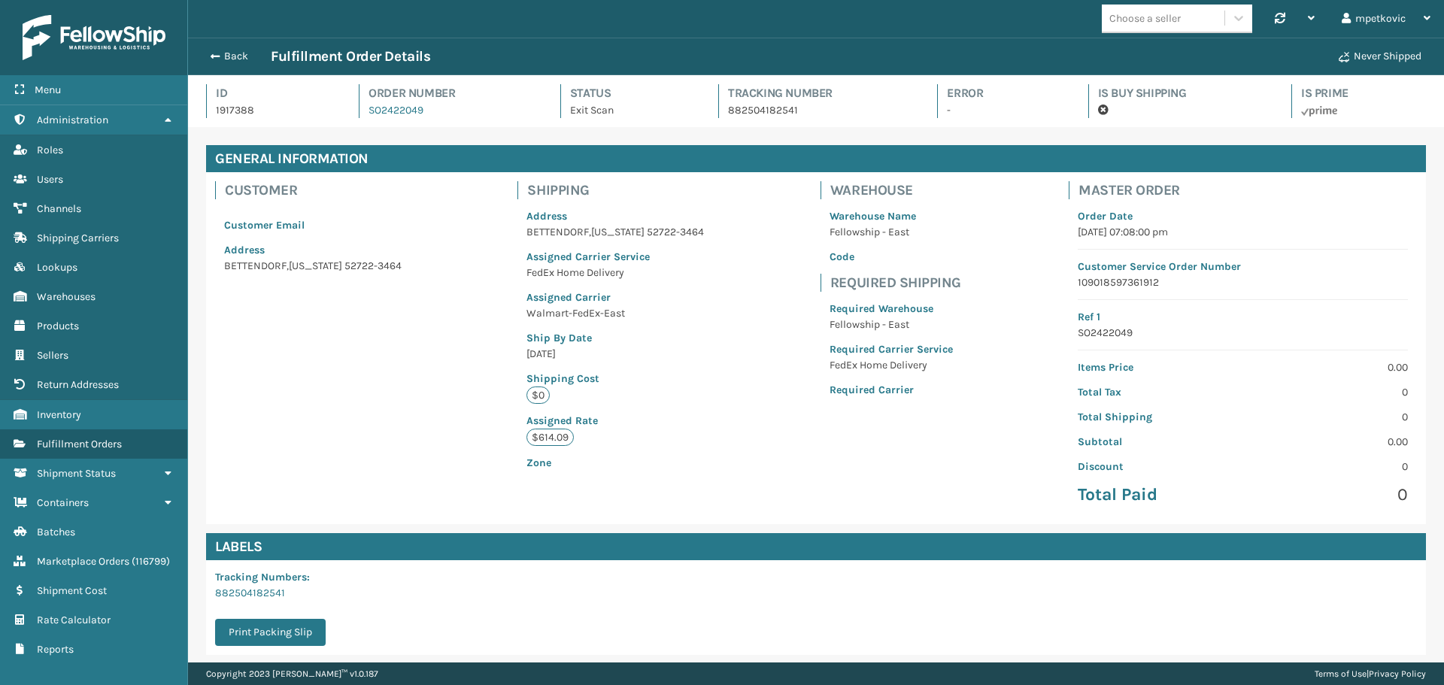
click at [751, 197] on div "Customer Customer Email Address [GEOGRAPHIC_DATA][US_STATE]-3464 Shipping Addre…" at bounding box center [816, 348] width 1220 height 352
click at [754, 199] on div "Customer Customer Email Address [GEOGRAPHIC_DATA][US_STATE]-3464 Shipping Addre…" at bounding box center [816, 348] width 1220 height 352
click at [761, 198] on div "Customer Customer Email Address [GEOGRAPHIC_DATA][US_STATE]-3464 Shipping Addre…" at bounding box center [816, 348] width 1220 height 352
click at [756, 196] on div "Customer Customer Email Address [GEOGRAPHIC_DATA][US_STATE]-3464 Shipping Addre…" at bounding box center [816, 348] width 1220 height 352
click at [466, 279] on div "Customer Customer Email Address [GEOGRAPHIC_DATA][US_STATE]-3464 Shipping Addre…" at bounding box center [816, 348] width 1220 height 352
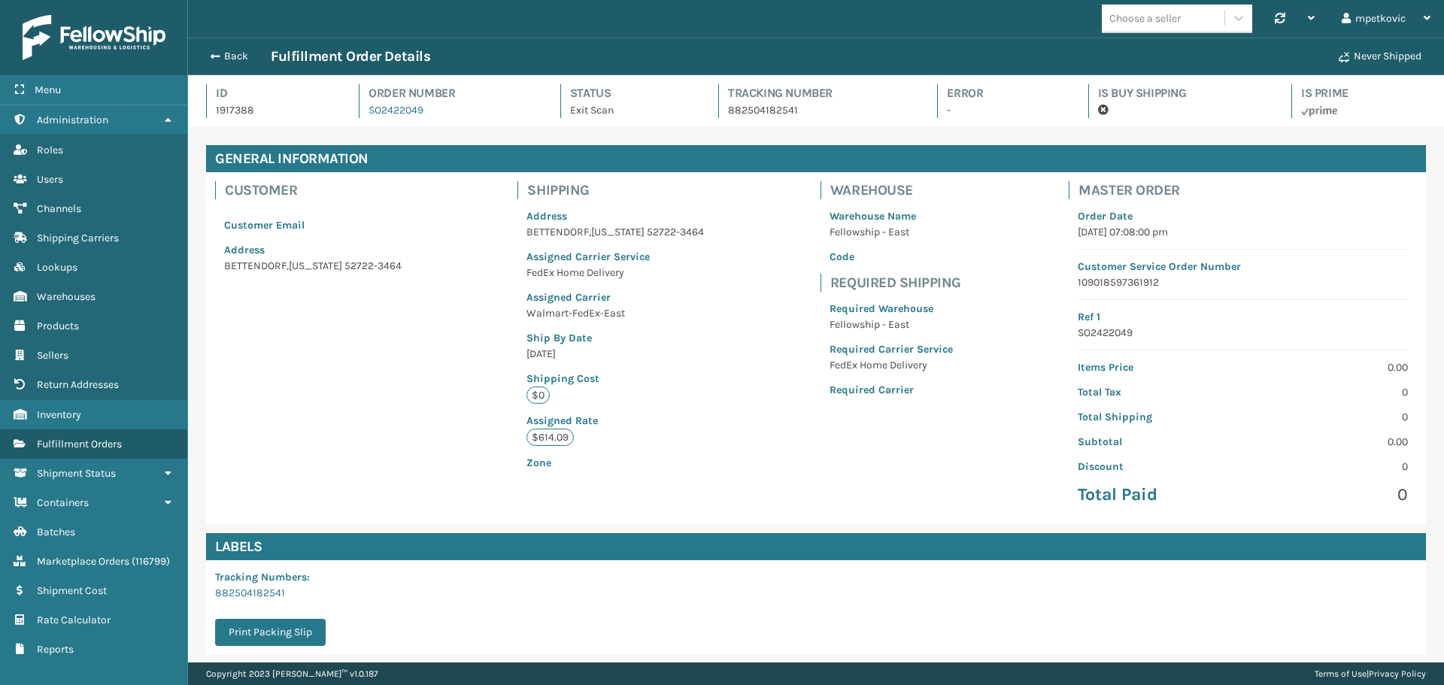
click at [714, 262] on div "Customer Customer Email Address [GEOGRAPHIC_DATA][US_STATE]-3464 Shipping Addre…" at bounding box center [816, 348] width 1220 height 352
click at [736, 245] on div "Customer Customer Email Address [GEOGRAPHIC_DATA][US_STATE]-3464 Shipping Addre…" at bounding box center [816, 348] width 1220 height 352
drag, startPoint x: 751, startPoint y: 245, endPoint x: 765, endPoint y: 245, distance: 14.3
click at [756, 245] on div "Customer Customer Email Address [GEOGRAPHIC_DATA][US_STATE]-3464 Shipping Addre…" at bounding box center [816, 348] width 1220 height 352
click at [761, 246] on div "Customer Customer Email Address [GEOGRAPHIC_DATA][US_STATE]-3464 Shipping Addre…" at bounding box center [816, 348] width 1220 height 352
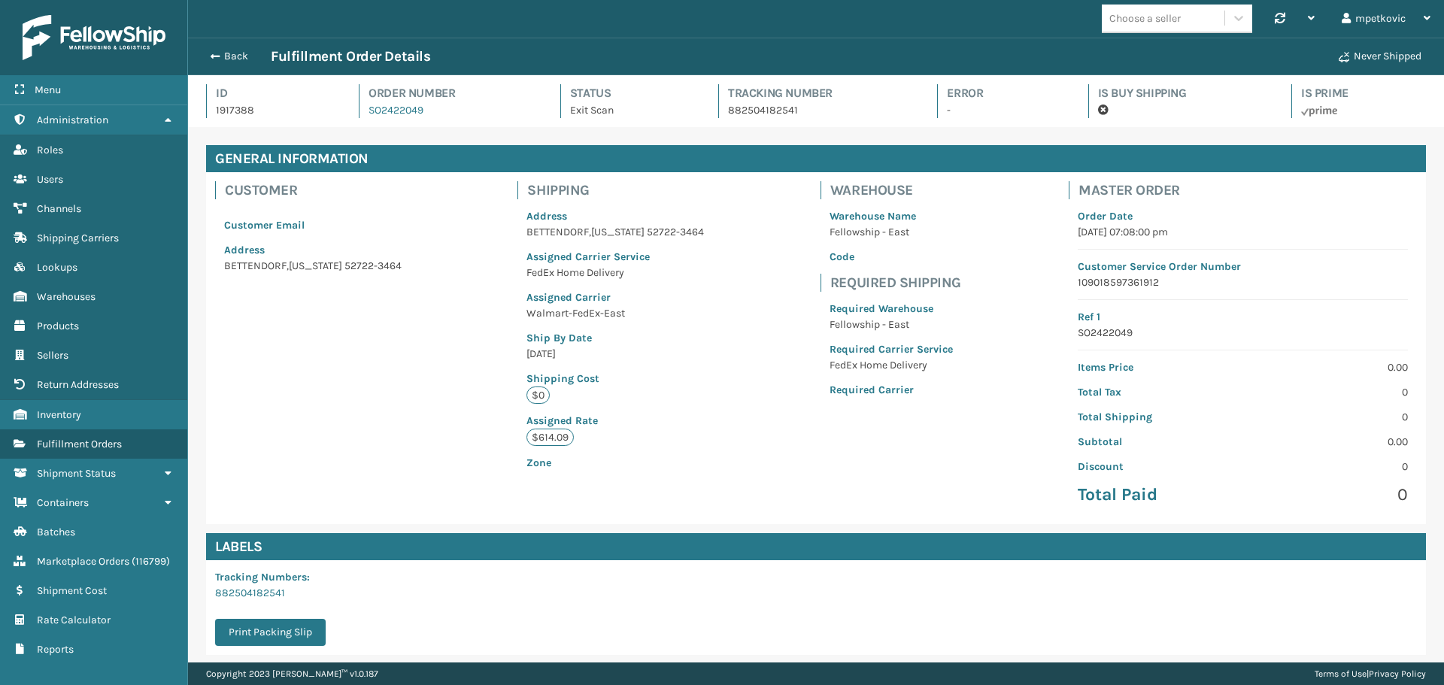
click at [777, 245] on div "Customer Customer Email Address [GEOGRAPHIC_DATA][US_STATE]-3464 Shipping Addre…" at bounding box center [816, 348] width 1220 height 352
click at [770, 245] on div "Customer Customer Email Address [GEOGRAPHIC_DATA][US_STATE]-3464 Shipping Addre…" at bounding box center [816, 348] width 1220 height 352
click at [775, 244] on div "Customer Customer Email Address [GEOGRAPHIC_DATA][US_STATE]-3464 Shipping Addre…" at bounding box center [816, 348] width 1220 height 352
click at [770, 245] on div "Customer Customer Email Address [GEOGRAPHIC_DATA][US_STATE]-3464 Shipping Addre…" at bounding box center [816, 348] width 1220 height 352
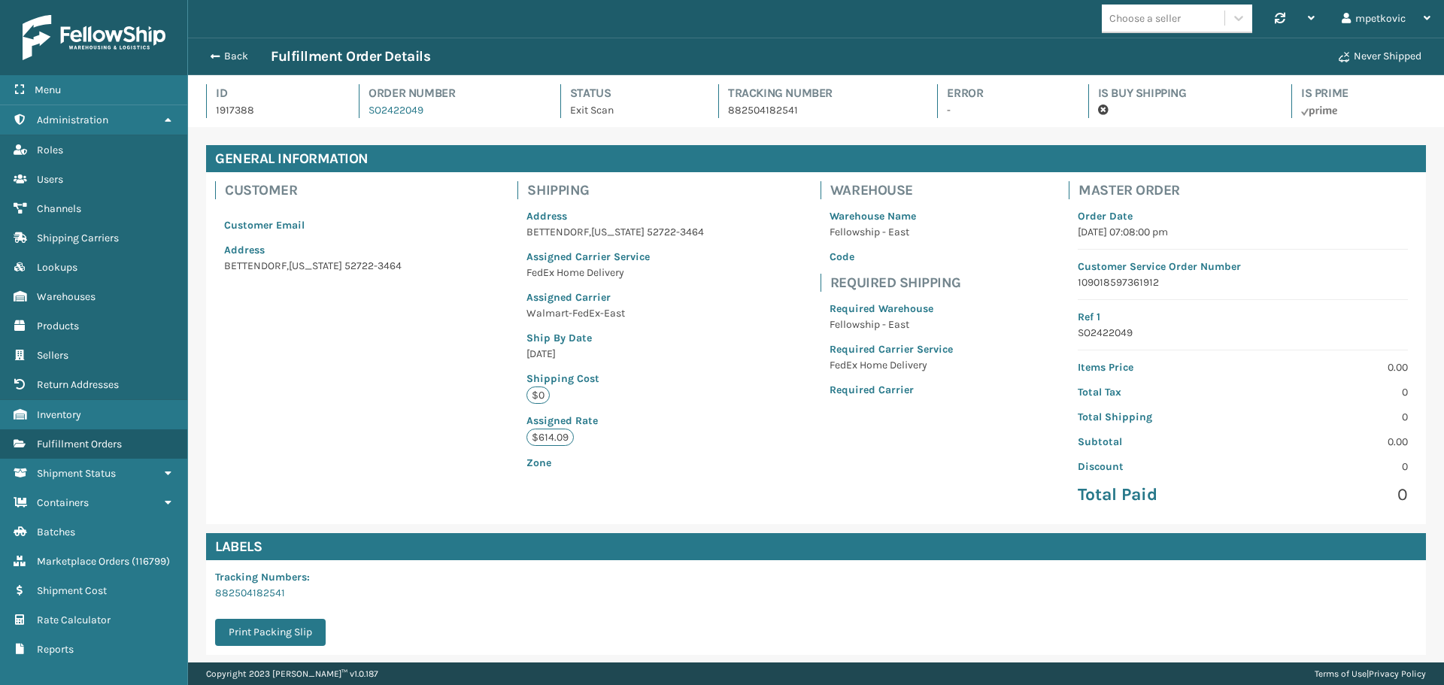
click at [779, 245] on div "Customer Customer Email Address [GEOGRAPHIC_DATA][US_STATE]-3464 Shipping Addre…" at bounding box center [816, 348] width 1220 height 352
click at [776, 246] on div "Customer Customer Email Address [GEOGRAPHIC_DATA][US_STATE]-3464 Shipping Addre…" at bounding box center [816, 348] width 1220 height 352
click at [775, 234] on div "Customer Customer Email Address [GEOGRAPHIC_DATA][US_STATE]-3464 Shipping Addre…" at bounding box center [816, 348] width 1220 height 352
click at [765, 233] on div "Customer Customer Email Address [GEOGRAPHIC_DATA][US_STATE]-3464 Shipping Addre…" at bounding box center [816, 348] width 1220 height 352
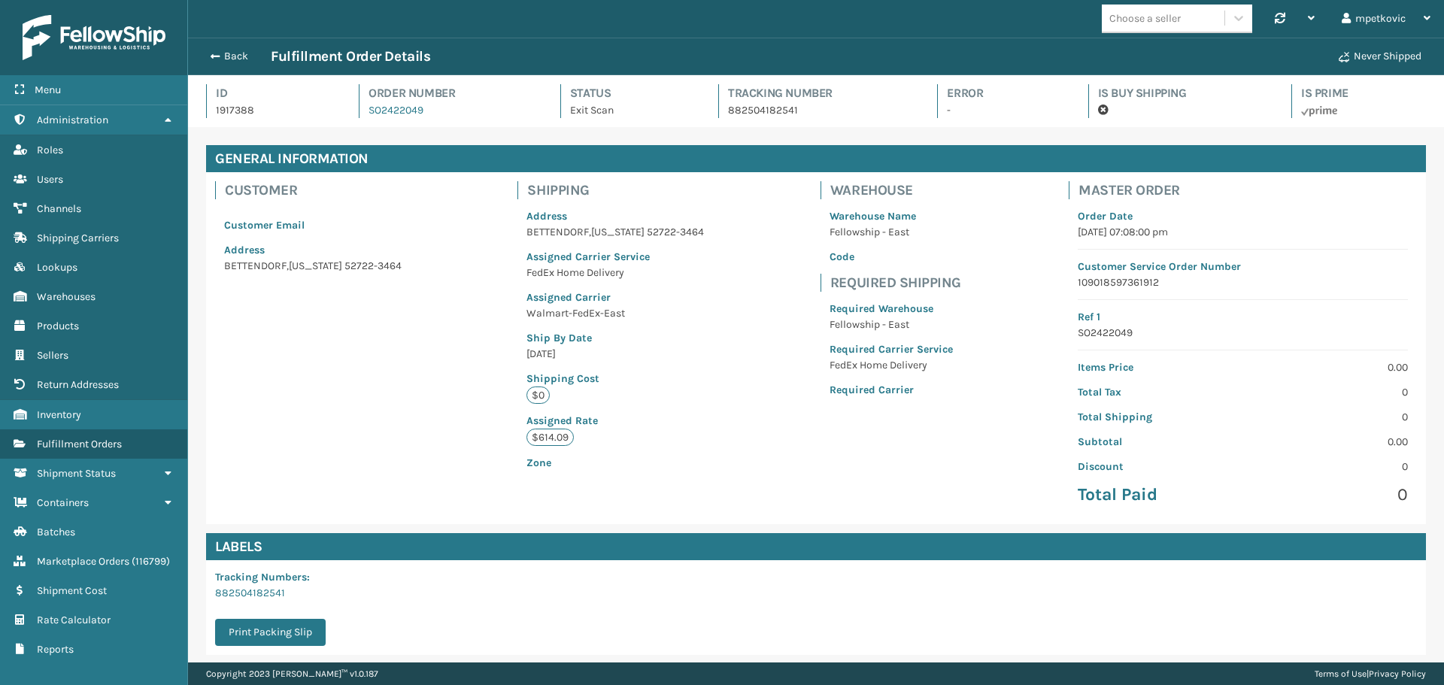
click at [764, 225] on div "Customer Customer Email Address [GEOGRAPHIC_DATA][US_STATE]-3464 Shipping Addre…" at bounding box center [816, 348] width 1220 height 352
click at [760, 217] on div "Customer Customer Email Address [GEOGRAPHIC_DATA][US_STATE]-3464 Shipping Addre…" at bounding box center [816, 348] width 1220 height 352
drag, startPoint x: 800, startPoint y: 212, endPoint x: 790, endPoint y: 212, distance: 9.8
click at [821, 212] on div "Warehouse Name Fellowship - East Code" at bounding box center [891, 236] width 141 height 74
click at [812, 213] on div "Warehouse Warehouse Name Fellowship - East Code Required Shipping Required Ware…" at bounding box center [891, 303] width 159 height 262
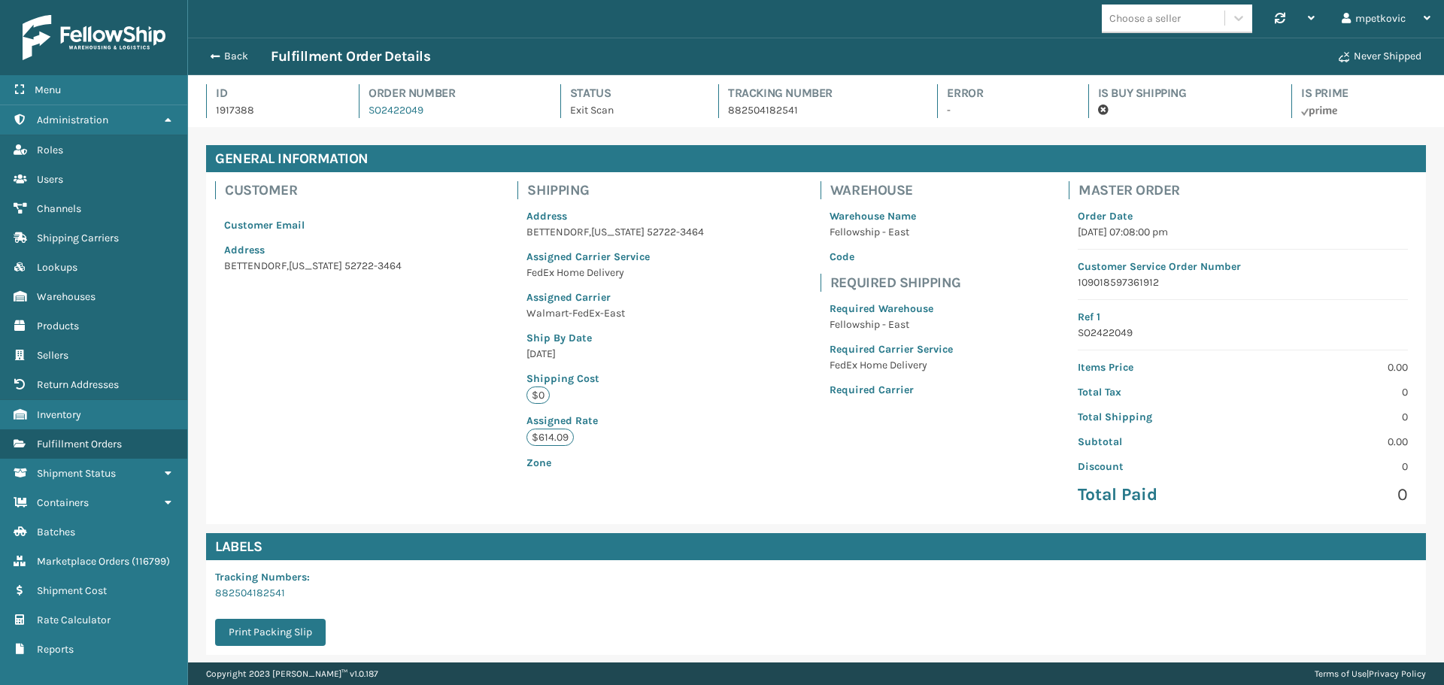
click at [762, 221] on div "Customer Customer Email Address [GEOGRAPHIC_DATA][US_STATE]-3464 Shipping Addre…" at bounding box center [816, 348] width 1220 height 352
click at [771, 218] on div "Customer Customer Email Address [GEOGRAPHIC_DATA][US_STATE]-3464 Shipping Addre…" at bounding box center [816, 348] width 1220 height 352
click at [765, 219] on div "Customer Customer Email Address [GEOGRAPHIC_DATA][US_STATE]-3464 Shipping Addre…" at bounding box center [816, 348] width 1220 height 352
drag, startPoint x: 673, startPoint y: 181, endPoint x: 685, endPoint y: 195, distance: 18.1
click at [678, 187] on div "Shipping Address [GEOGRAPHIC_DATA][US_STATE]-3464 Assigned Carrier Service FedE…" at bounding box center [616, 330] width 214 height 317
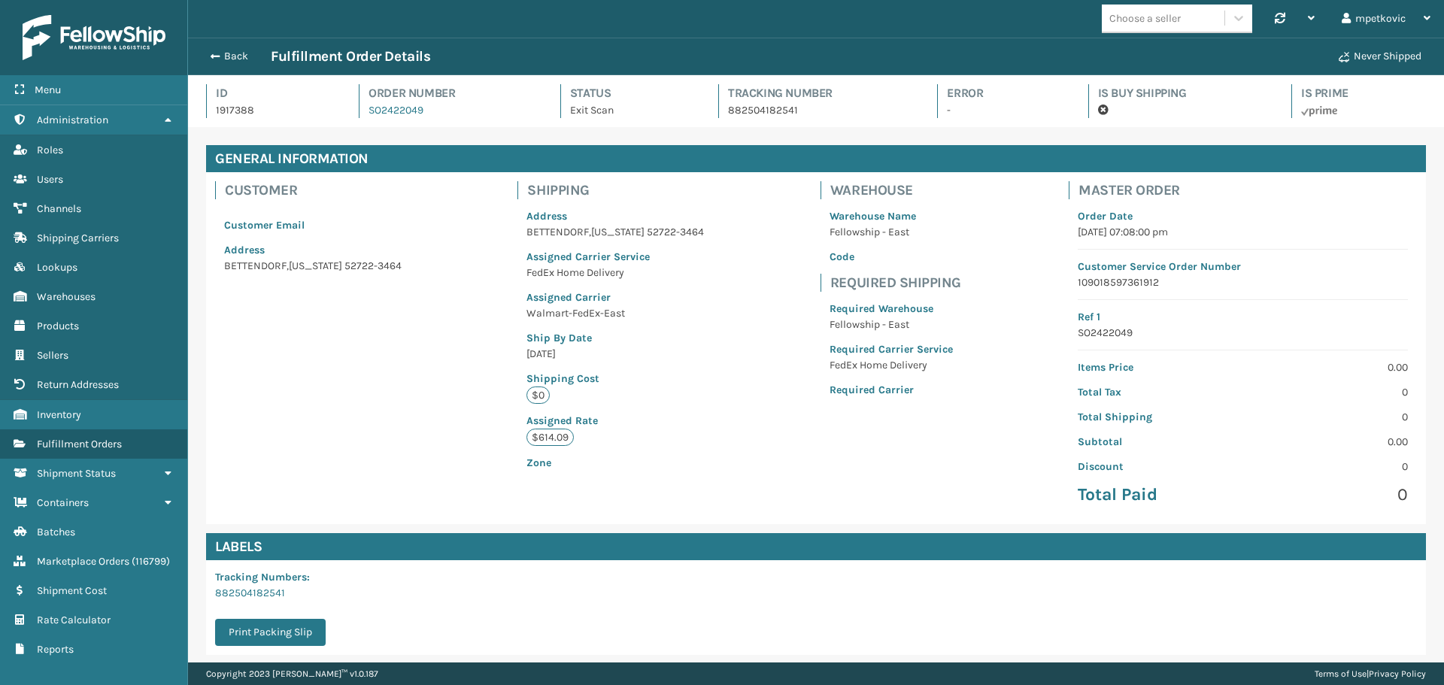
click at [728, 226] on div "Customer Customer Email Address [GEOGRAPHIC_DATA][US_STATE]-3464 Shipping Addre…" at bounding box center [816, 348] width 1220 height 352
click at [748, 207] on div "Customer Customer Email Address [GEOGRAPHIC_DATA][US_STATE]-3464 Shipping Addre…" at bounding box center [816, 348] width 1220 height 352
click at [767, 205] on div "Customer Customer Email Address [GEOGRAPHIC_DATA][US_STATE]-3464 Shipping Addre…" at bounding box center [816, 348] width 1220 height 352
click at [763, 198] on div "Customer Customer Email Address [GEOGRAPHIC_DATA][US_STATE]-3464 Shipping Addre…" at bounding box center [816, 348] width 1220 height 352
click at [769, 196] on div "Customer Customer Email Address [GEOGRAPHIC_DATA][US_STATE]-3464 Shipping Addre…" at bounding box center [816, 348] width 1220 height 352
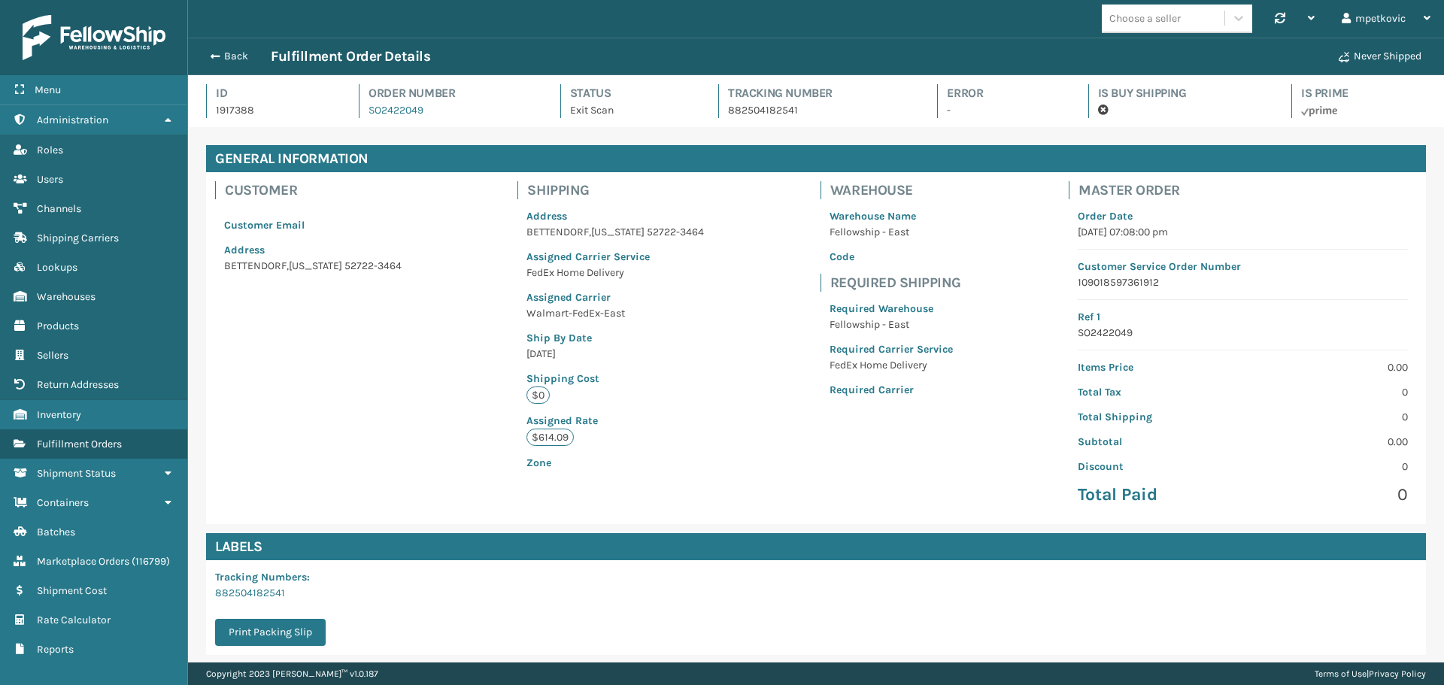
click at [761, 196] on div "Customer Customer Email Address [GEOGRAPHIC_DATA][US_STATE]-3464 Shipping Addre…" at bounding box center [816, 348] width 1220 height 352
click at [767, 193] on div "Customer Customer Email Address [GEOGRAPHIC_DATA][US_STATE]-3464 Shipping Addre…" at bounding box center [816, 348] width 1220 height 352
click at [764, 193] on div "Customer Customer Email Address [GEOGRAPHIC_DATA][US_STATE]-3464 Shipping Addre…" at bounding box center [816, 348] width 1220 height 352
click at [771, 193] on div "Customer Customer Email Address [GEOGRAPHIC_DATA][US_STATE]-3464 Shipping Addre…" at bounding box center [816, 348] width 1220 height 352
click at [765, 194] on div "Customer Customer Email Address [GEOGRAPHIC_DATA][US_STATE]-3464 Shipping Addre…" at bounding box center [816, 348] width 1220 height 352
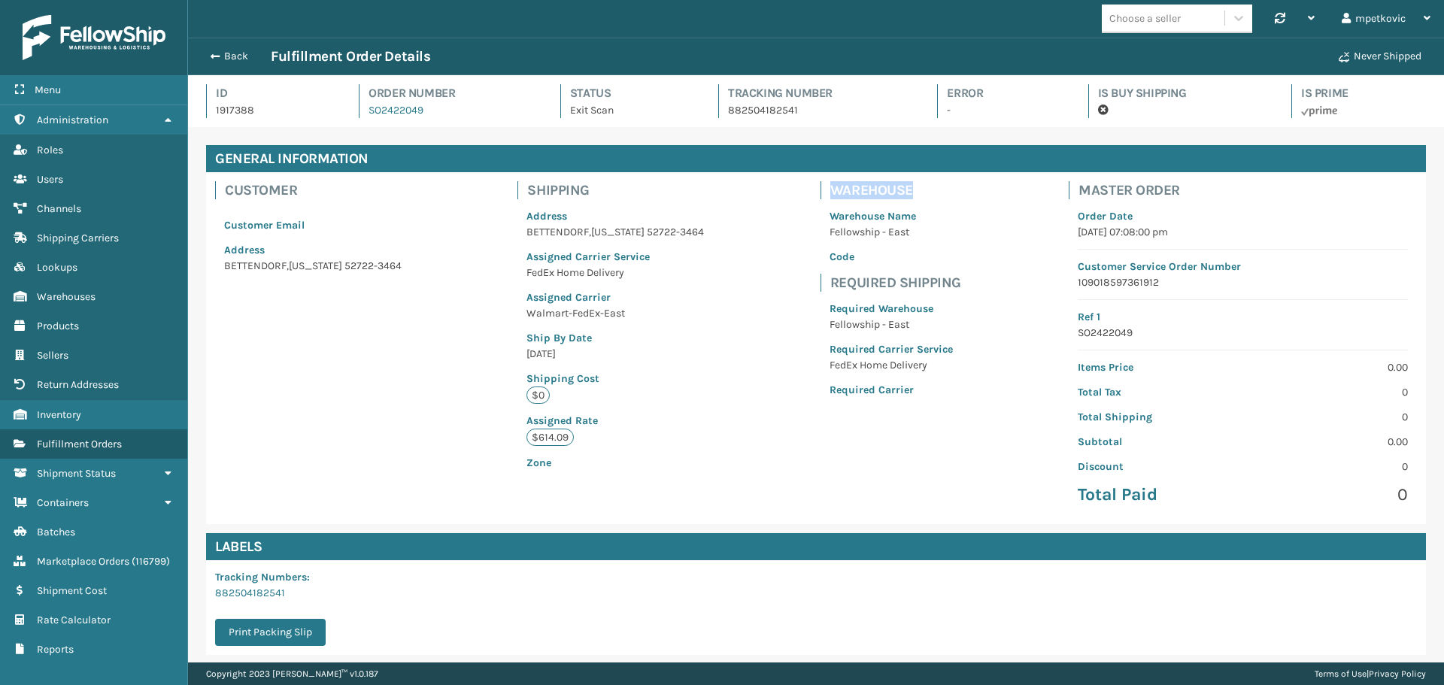
click at [765, 194] on div "Customer Customer Email Address [GEOGRAPHIC_DATA][US_STATE]-3464 Shipping Addre…" at bounding box center [816, 348] width 1220 height 352
click at [758, 198] on div "Customer Customer Email Address [GEOGRAPHIC_DATA][US_STATE]-3464 Shipping Addre…" at bounding box center [816, 348] width 1220 height 352
click at [764, 196] on div "Customer Customer Email Address [GEOGRAPHIC_DATA][US_STATE]-3464 Shipping Addre…" at bounding box center [816, 348] width 1220 height 352
click at [761, 197] on div "Customer Customer Email Address [GEOGRAPHIC_DATA][US_STATE]-3464 Shipping Addre…" at bounding box center [816, 348] width 1220 height 352
click at [756, 198] on div "Customer Customer Email Address [GEOGRAPHIC_DATA][US_STATE]-3464 Shipping Addre…" at bounding box center [816, 348] width 1220 height 352
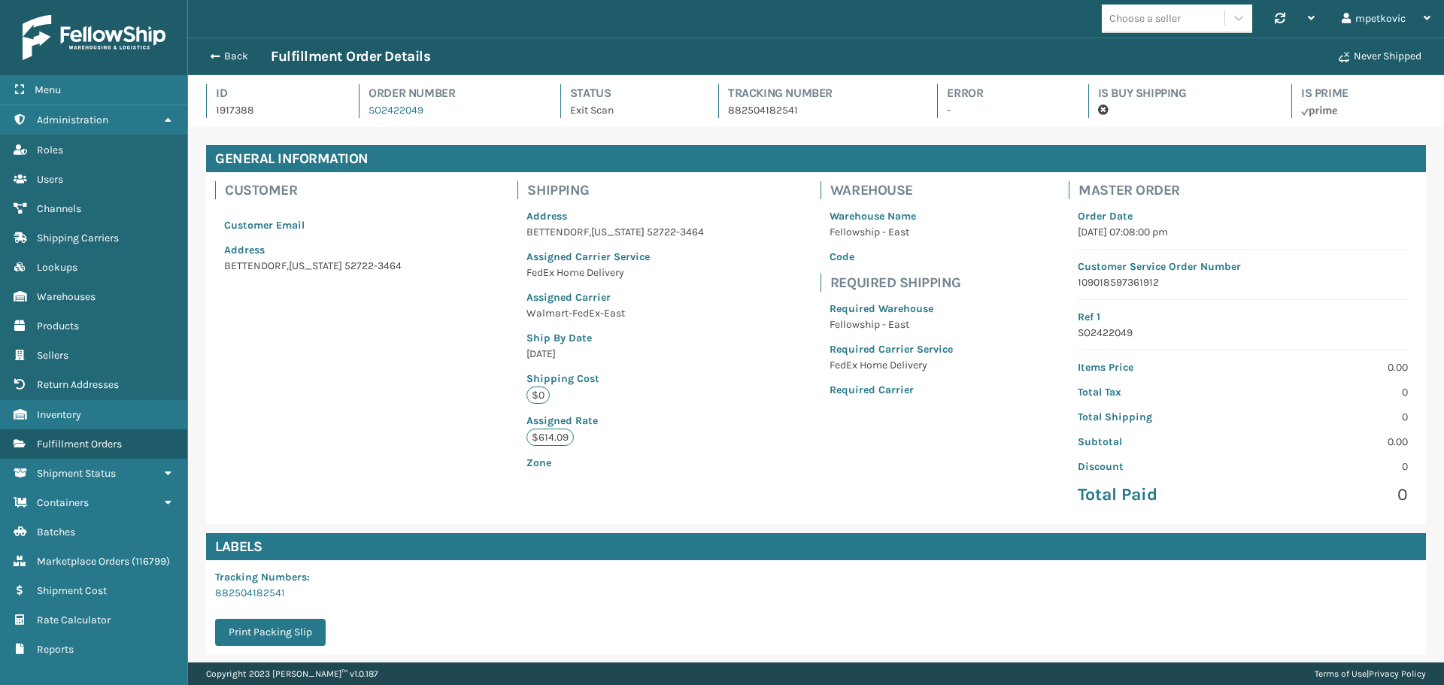
click at [755, 198] on div "Customer Customer Email Address [GEOGRAPHIC_DATA][US_STATE]-3464 Shipping Addre…" at bounding box center [816, 348] width 1220 height 352
click at [376, 376] on div "Customer Customer Email Address [GEOGRAPHIC_DATA][US_STATE]-3464 Shipping Addre…" at bounding box center [816, 348] width 1220 height 352
click at [229, 105] on p "1917388" at bounding box center [274, 110] width 116 height 16
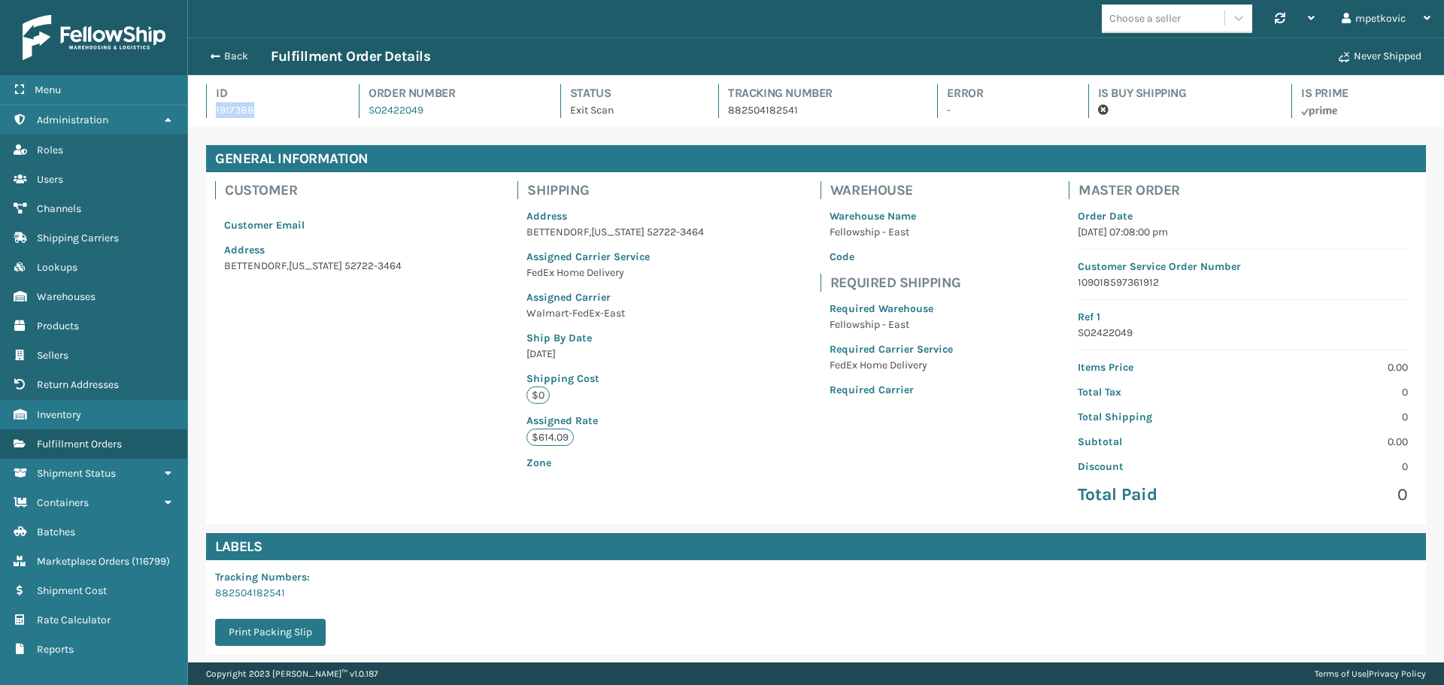
copy p "1917388"
drag, startPoint x: 257, startPoint y: 94, endPoint x: 44, endPoint y: 93, distance: 212.1
click at [257, 94] on h4 "Id" at bounding box center [274, 93] width 116 height 18
click at [430, 401] on div "Customer Customer Email Address [GEOGRAPHIC_DATA][US_STATE]-3464 Shipping Addre…" at bounding box center [816, 348] width 1220 height 352
click at [405, 359] on div "Customer Customer Email Address [GEOGRAPHIC_DATA][US_STATE]-3464 Shipping Addre…" at bounding box center [816, 348] width 1220 height 352
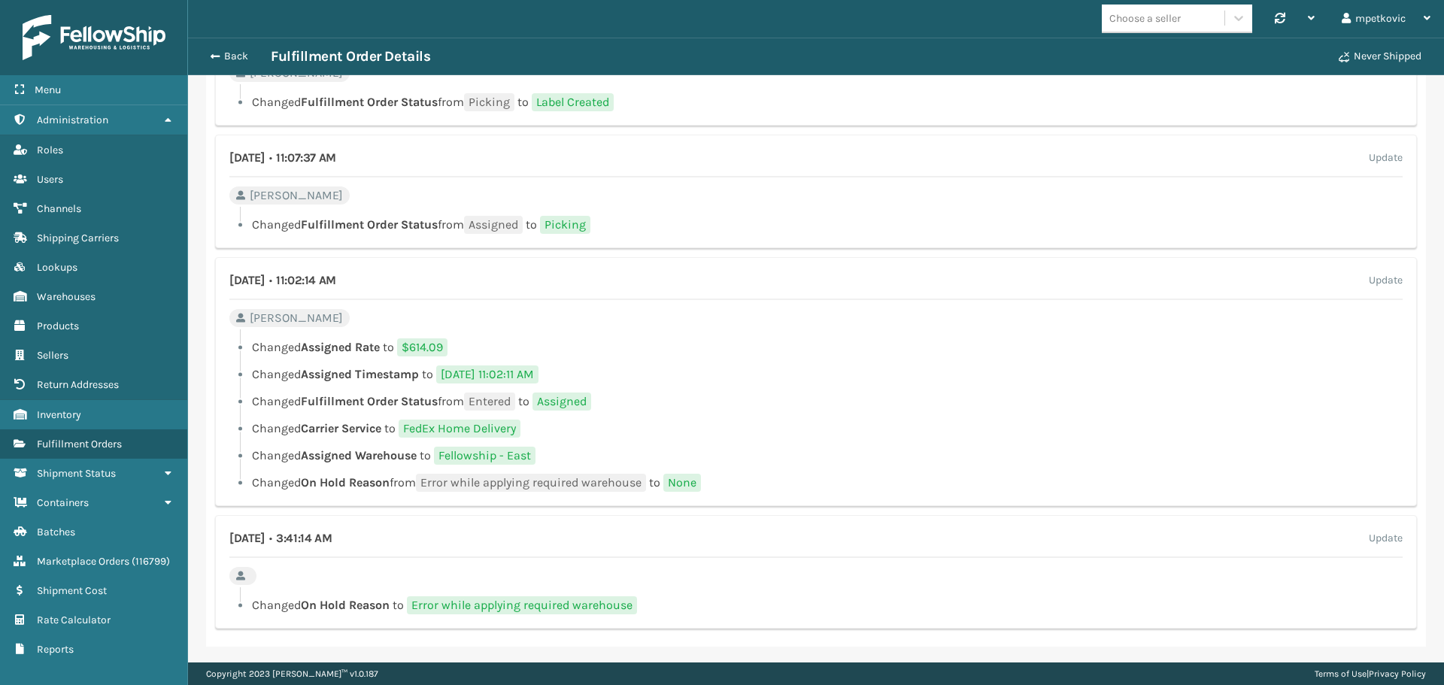
scroll to position [1056, 0]
click at [753, 408] on li "Changed Fulfillment Order Status from Entered to Assigned" at bounding box center [815, 399] width 1173 height 18
click at [766, 384] on ul "Changed Assigned Rate to $614.09 Changed Assigned Timestamp to [DATE] 11:02:11 …" at bounding box center [815, 412] width 1173 height 153
click at [585, 324] on div "[DATE] • 11:02:14 AM Update Gil Changed Assigned Rate to $614.09 Changed Assign…" at bounding box center [816, 379] width 1202 height 249
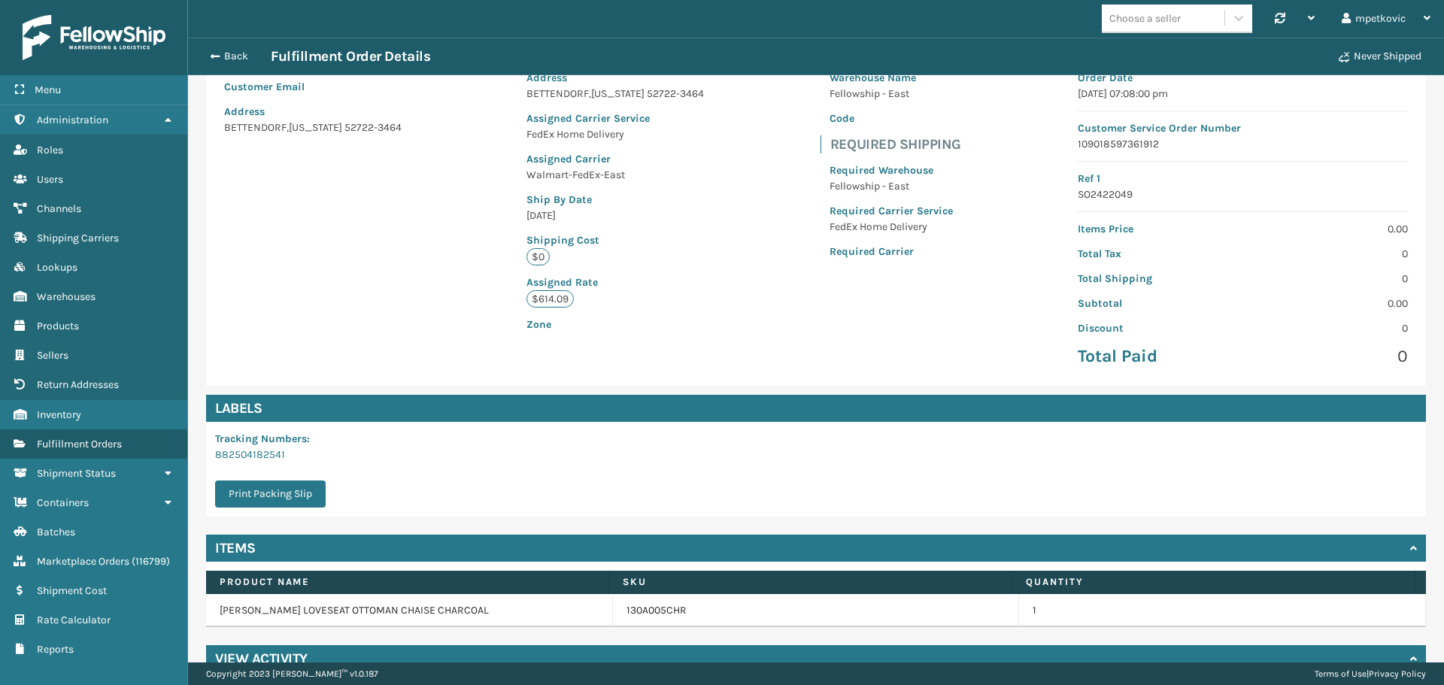
scroll to position [0, 0]
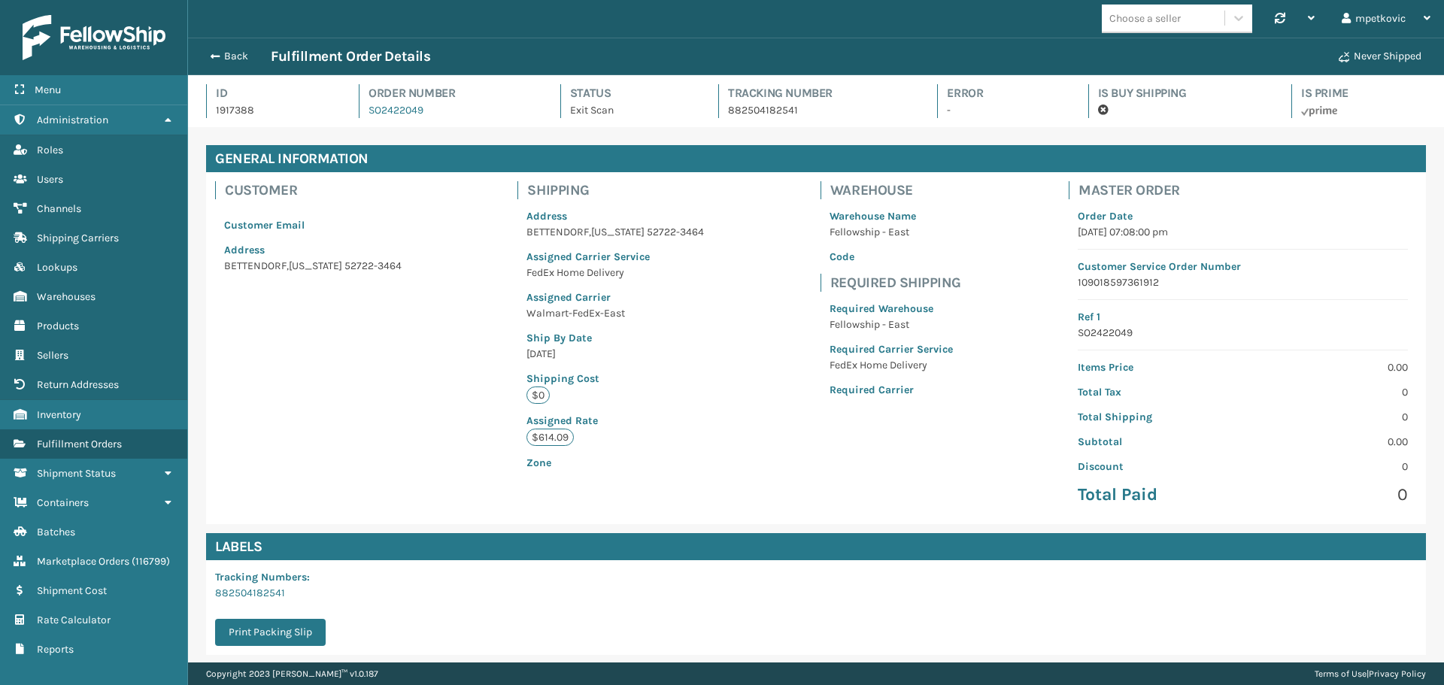
click at [249, 110] on p "1917388" at bounding box center [274, 110] width 116 height 16
copy p "1917388"
